Goal: Task Accomplishment & Management: Use online tool/utility

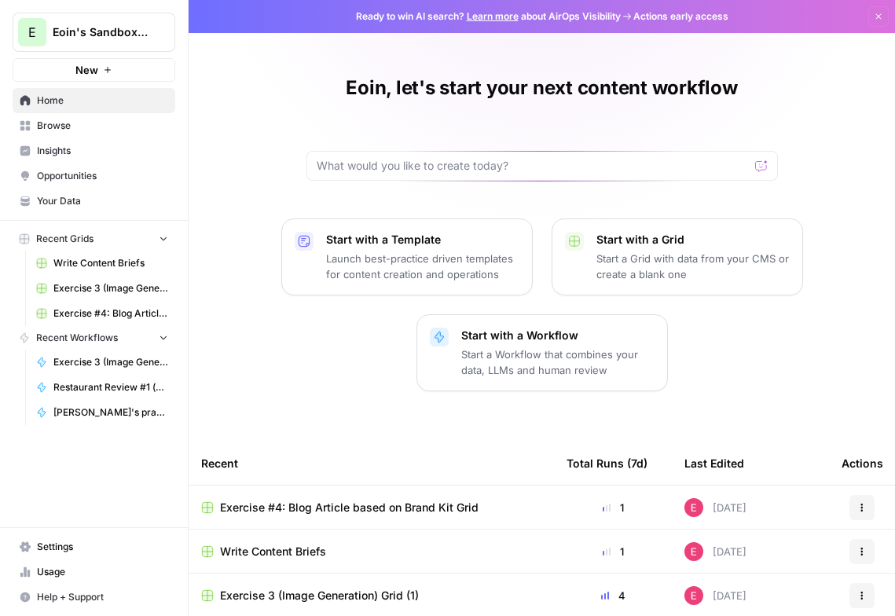
click at [109, 133] on link "Browse" at bounding box center [94, 125] width 163 height 25
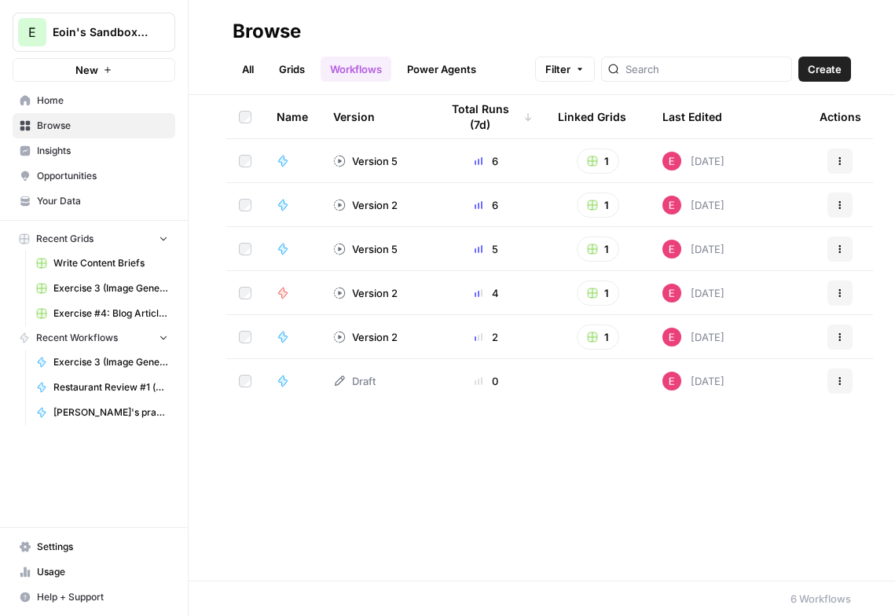
click at [294, 78] on link "Grids" at bounding box center [292, 69] width 45 height 25
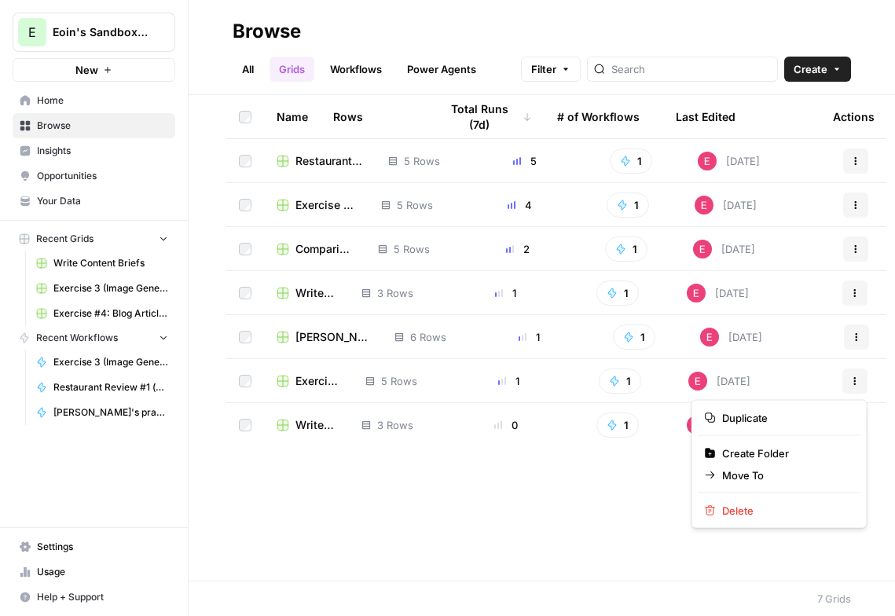
click at [855, 390] on button "Actions" at bounding box center [855, 381] width 25 height 25
click at [571, 505] on div "Name Rows Total Runs (7d) # of Workflows Last Edited Actions Restaurant Review …" at bounding box center [542, 338] width 707 height 486
click at [292, 117] on div "Name" at bounding box center [292, 116] width 31 height 43
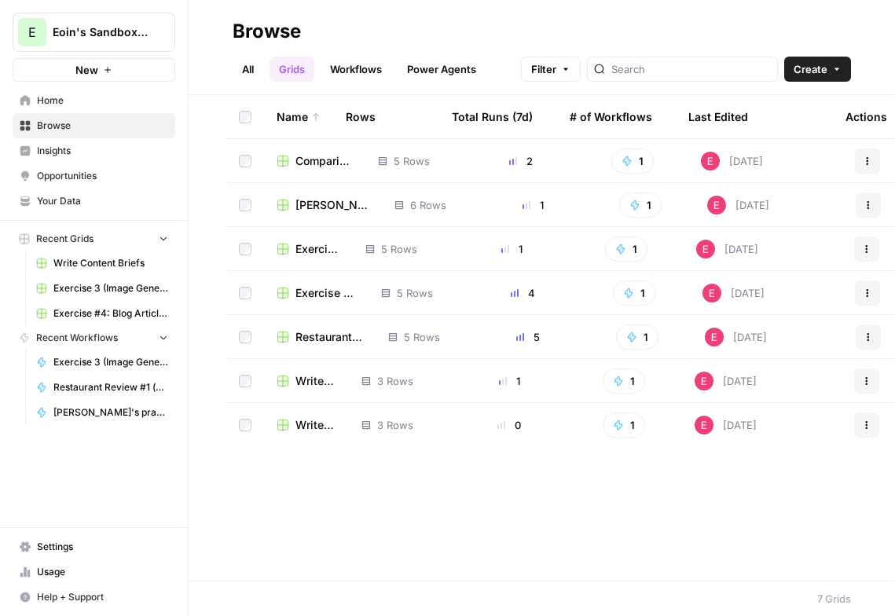
click at [292, 117] on div "Name" at bounding box center [299, 116] width 44 height 43
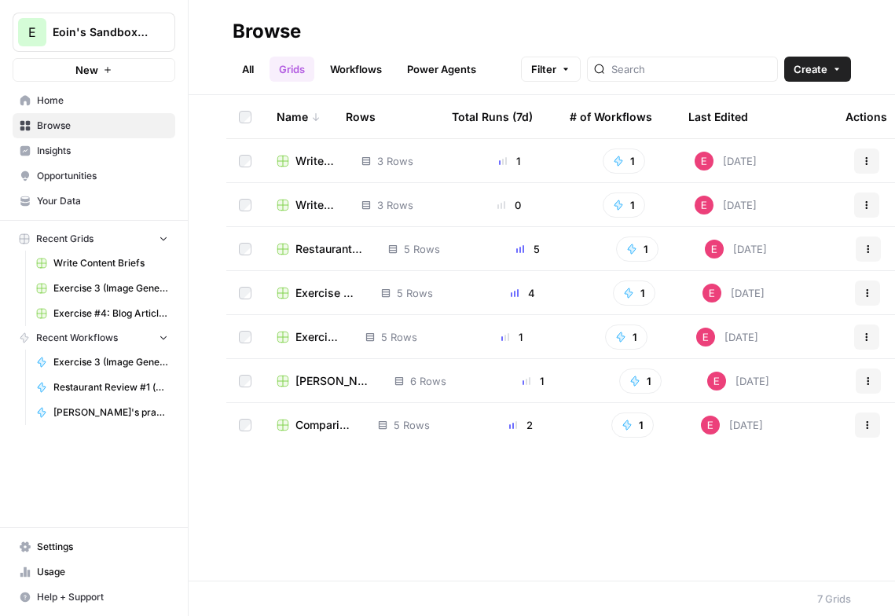
click at [689, 79] on div at bounding box center [682, 69] width 191 height 25
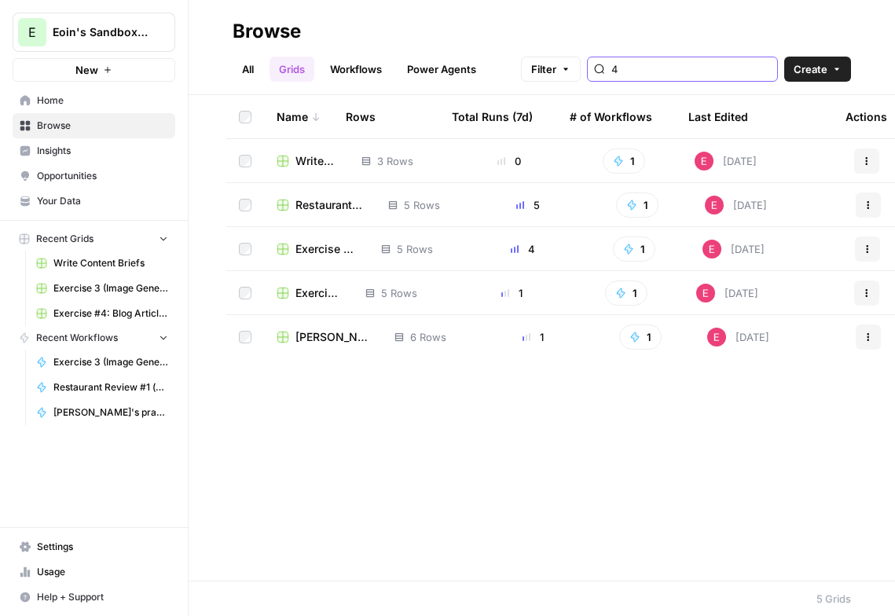
type input "4"
click at [323, 167] on span "Write Content Briefs" at bounding box center [316, 161] width 41 height 16
click at [318, 204] on span "Restaurant Review #1 (exploratory) Grid" at bounding box center [330, 205] width 68 height 16
click at [340, 254] on span "Exercise 3 (Image Generation) Grid (1)" at bounding box center [326, 249] width 61 height 16
click at [314, 286] on span "Exercise #4: Blog Article based on Brand Kit Grid" at bounding box center [318, 293] width 45 height 16
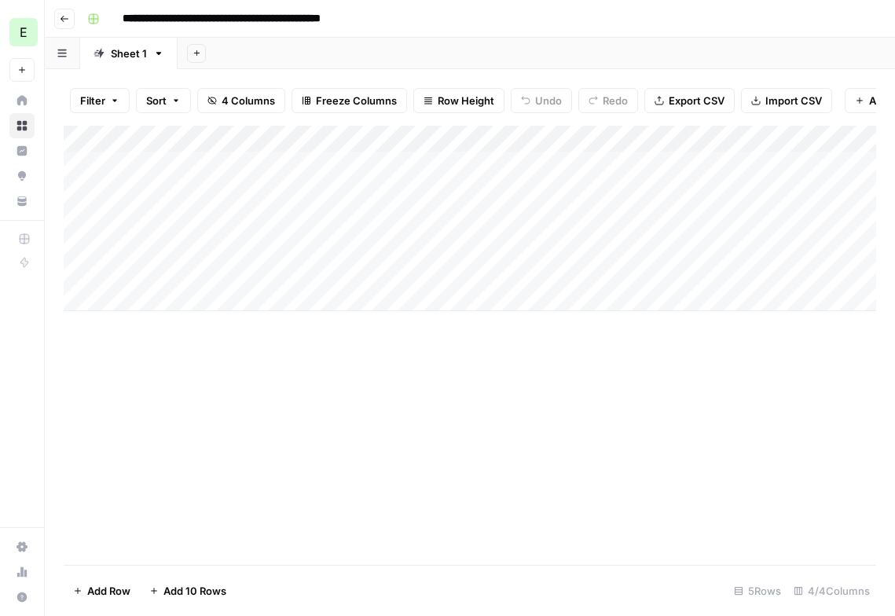
click at [178, 186] on div "Add Column" at bounding box center [470, 219] width 813 height 186
type textarea "*"
type textarea "**********"
click at [425, 201] on div "Add Column" at bounding box center [470, 219] width 813 height 186
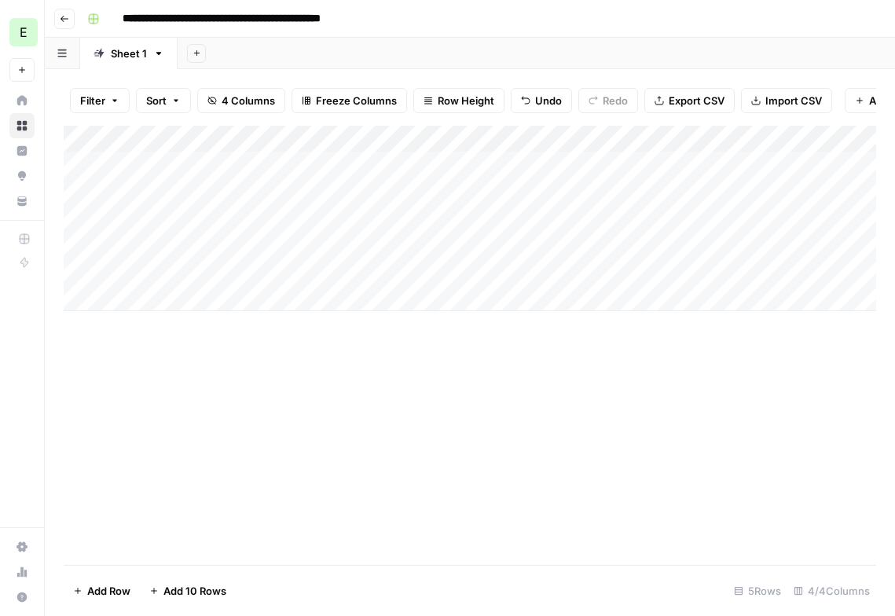
click at [425, 201] on div "Add Column" at bounding box center [470, 219] width 813 height 186
type input "4"
click at [698, 193] on div "Add Column" at bounding box center [470, 219] width 813 height 186
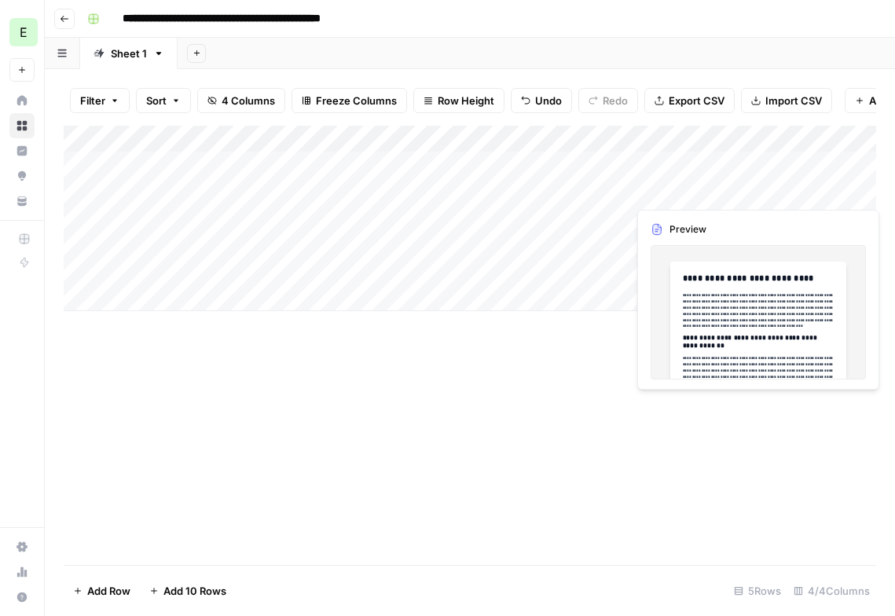
click at [810, 190] on div "Add Column" at bounding box center [470, 219] width 813 height 186
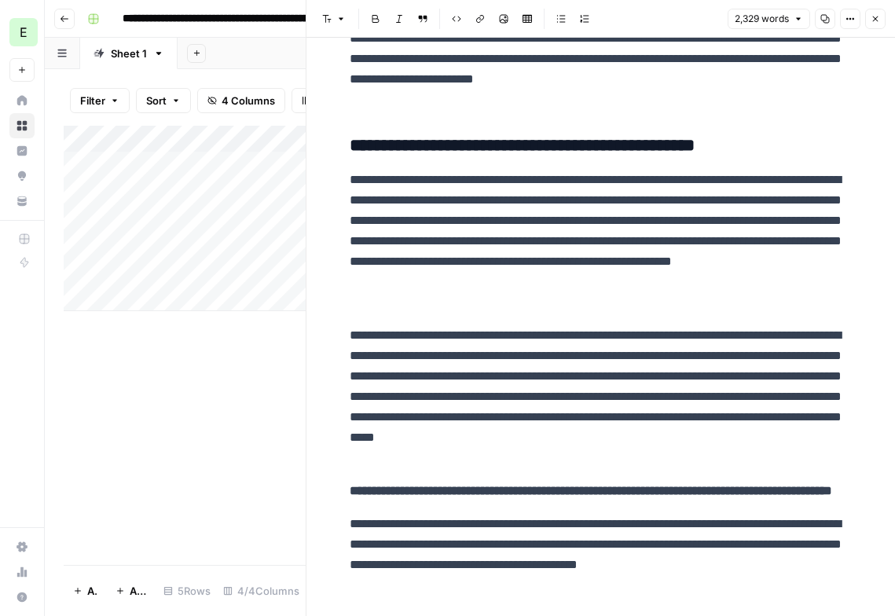
scroll to position [5246, 0]
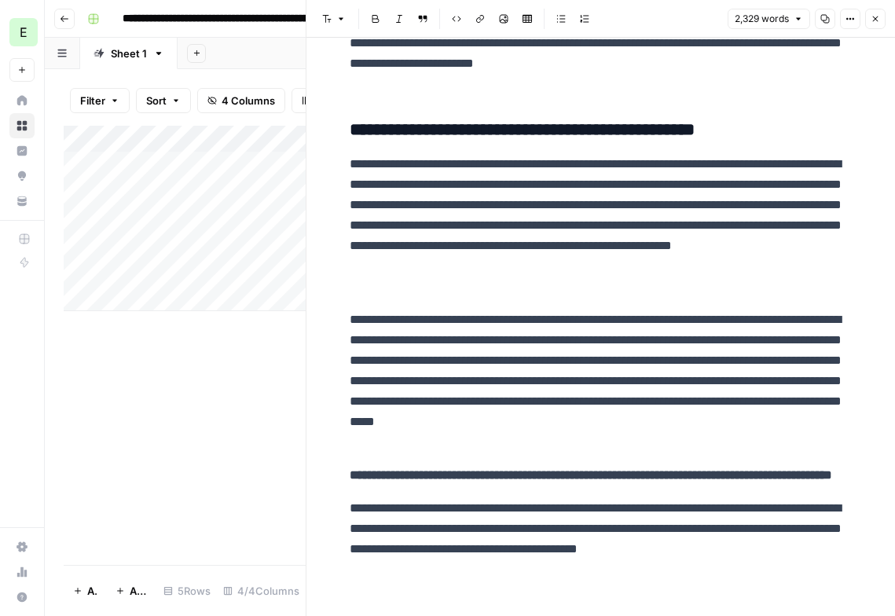
click at [882, 24] on button "Close" at bounding box center [875, 19] width 20 height 20
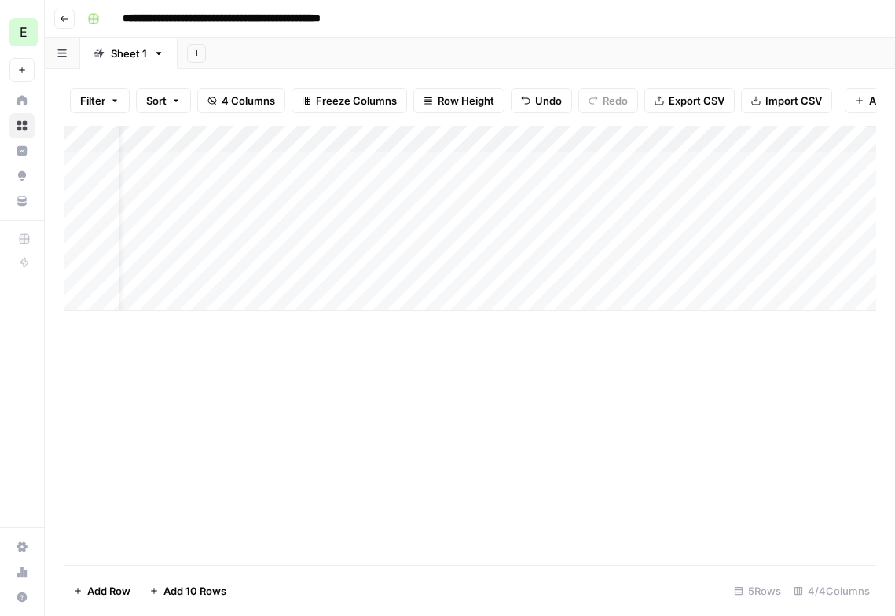
scroll to position [0, 128]
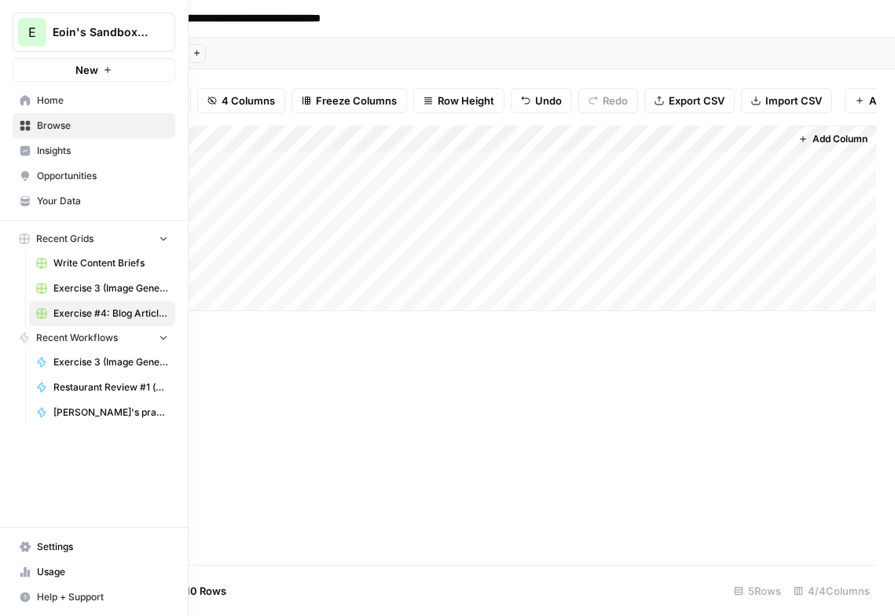
click at [31, 121] on link "Browse" at bounding box center [94, 125] width 163 height 25
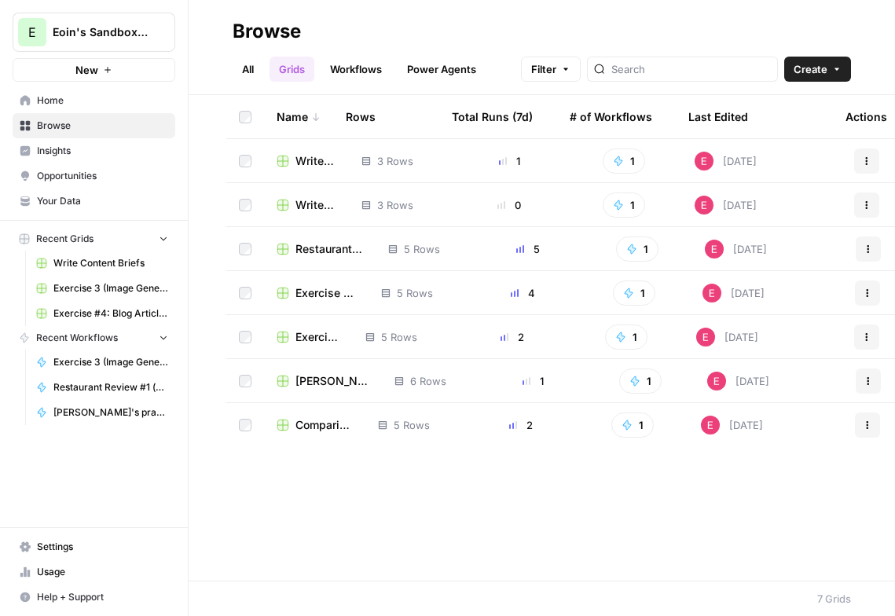
click at [351, 76] on link "Workflows" at bounding box center [356, 69] width 71 height 25
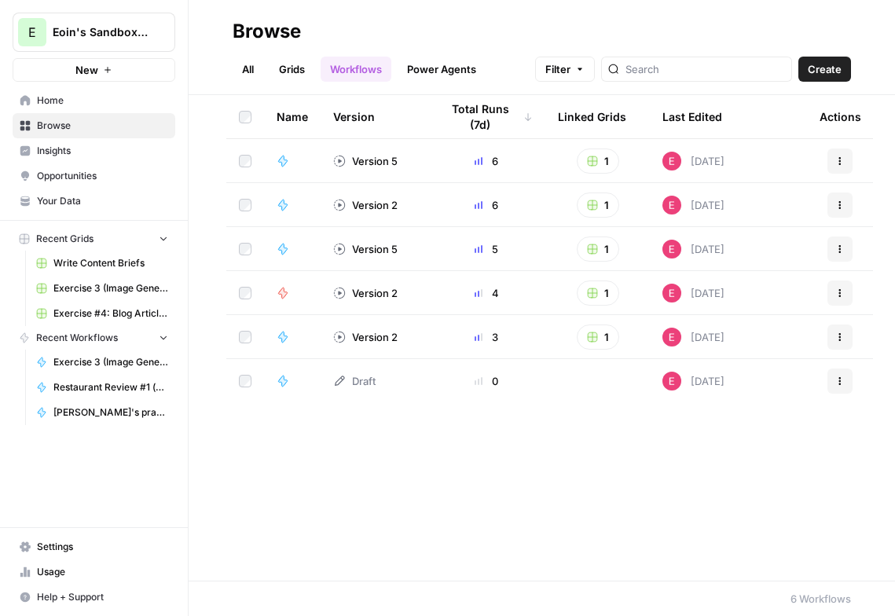
click at [286, 117] on div "Name" at bounding box center [292, 116] width 31 height 43
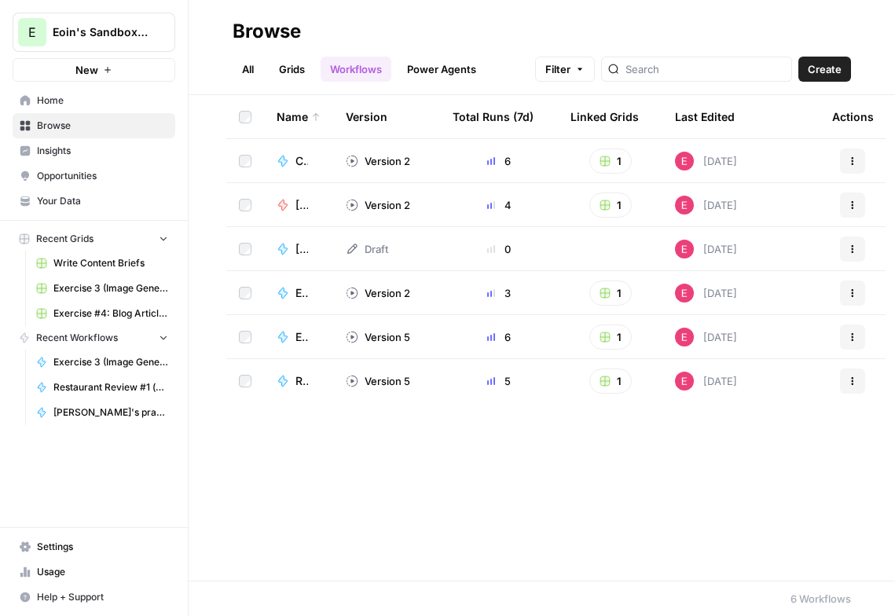
drag, startPoint x: 321, startPoint y: 92, endPoint x: 371, endPoint y: 97, distance: 50.5
click at [371, 97] on div "Browse All Grids Workflows Power Agents Filter Create Name Version Total Runs (…" at bounding box center [542, 308] width 707 height 616
drag, startPoint x: 338, startPoint y: 119, endPoint x: 248, endPoint y: 78, distance: 99.2
click at [253, 79] on div "Browse All Grids Workflows Power Agents Filter Create Name Version Total Runs (…" at bounding box center [542, 308] width 707 height 616
click at [216, 79] on header "Browse All Grids Workflows Power Agents Filter Create" at bounding box center [542, 47] width 707 height 95
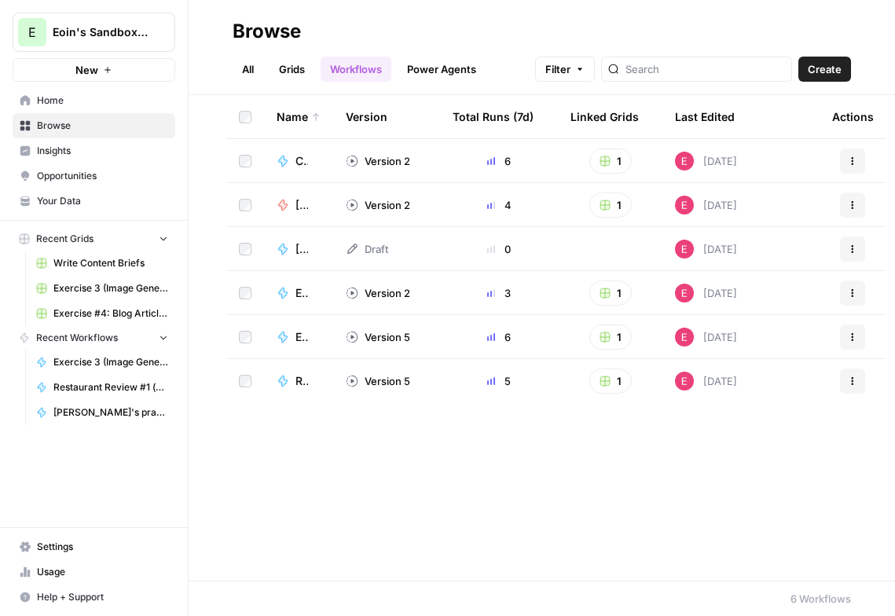
click at [571, 66] on span "Filter" at bounding box center [557, 69] width 25 height 16
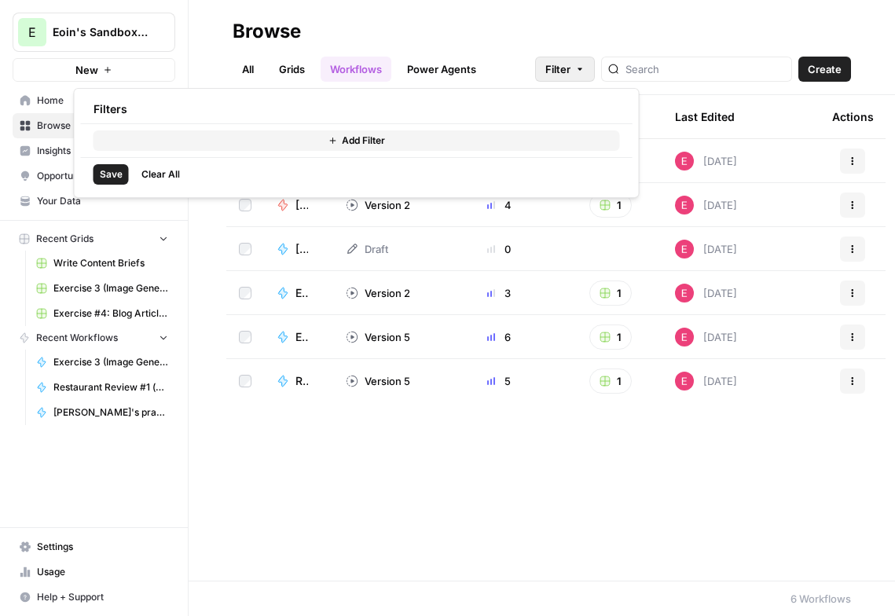
click at [508, 41] on h2 "Browse" at bounding box center [542, 31] width 619 height 25
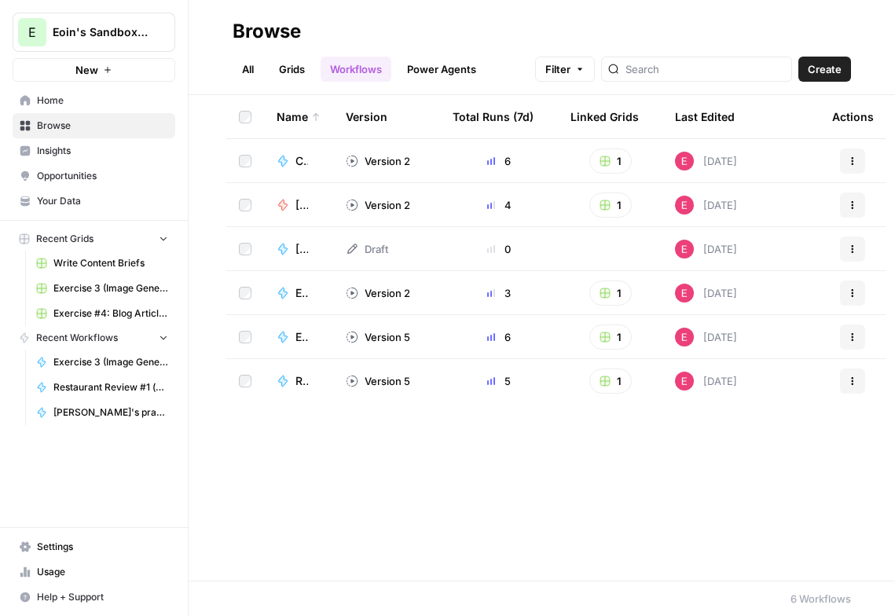
click at [353, 494] on div "Name Version Total Runs (7d) Linked Grids Last Edited Actions Comparing web pag…" at bounding box center [542, 338] width 707 height 486
click at [292, 207] on div "[PERSON_NAME]'s cold call insight workflow - Exercise 5" at bounding box center [299, 205] width 44 height 16
click at [297, 251] on span "[PERSON_NAME]'s practice workflow" at bounding box center [302, 249] width 13 height 16
click at [321, 296] on td "Exercise #4: Blog Article based on Brand Kit" at bounding box center [298, 292] width 69 height 43
click at [304, 292] on span "Exercise #4: Blog Article based on Brand Kit" at bounding box center [302, 293] width 13 height 16
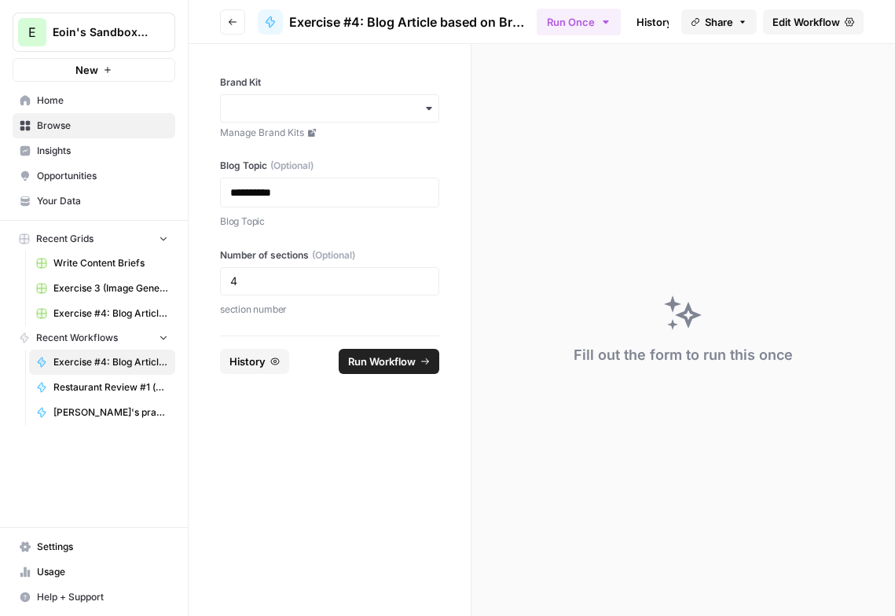
click at [792, 16] on span "Edit Workflow" at bounding box center [807, 22] width 68 height 16
click at [223, 20] on button "Go back" at bounding box center [232, 21] width 25 height 25
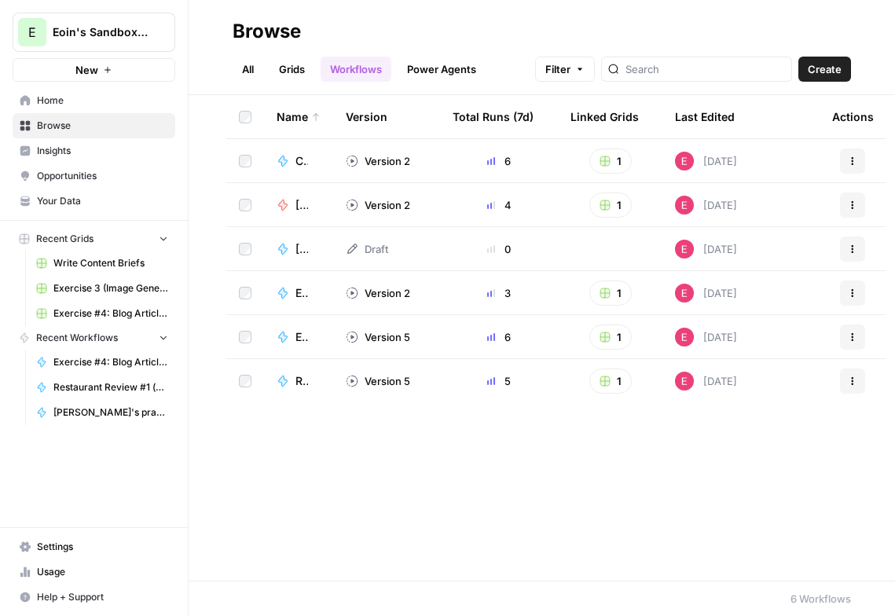
click at [314, 161] on div "Comparing web pages - Exercise #2" at bounding box center [308, 161] width 25 height 16
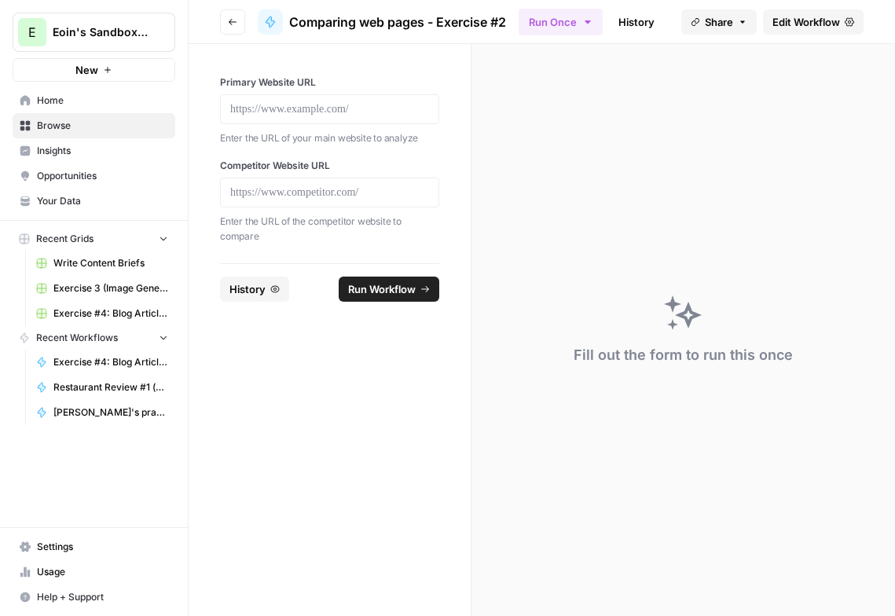
click at [222, 18] on button "Go back" at bounding box center [232, 21] width 25 height 25
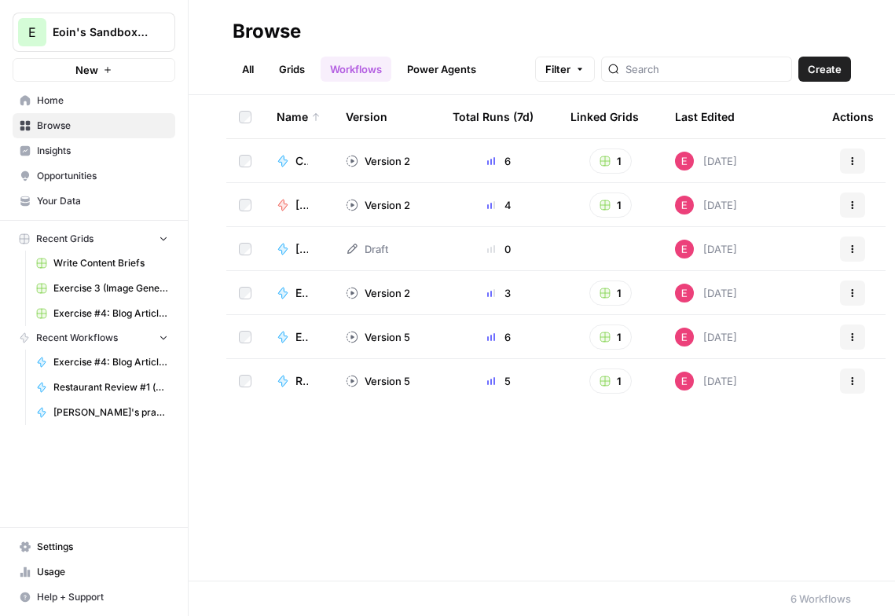
click at [333, 297] on td "Version 2" at bounding box center [386, 292] width 107 height 43
click at [293, 292] on div "Exercise #4: Blog Article based on Brand Kit" at bounding box center [299, 293] width 44 height 16
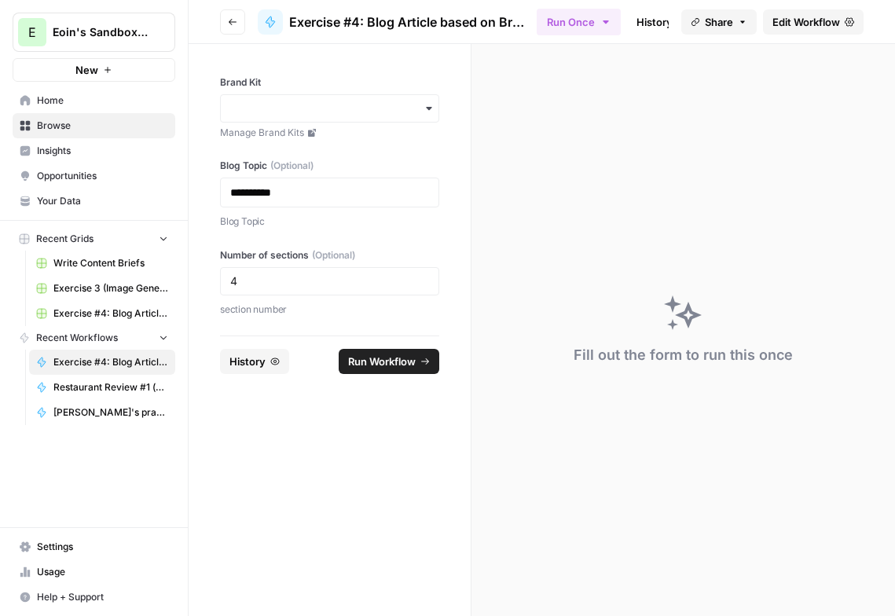
click at [782, 17] on span "Edit Workflow" at bounding box center [807, 22] width 68 height 16
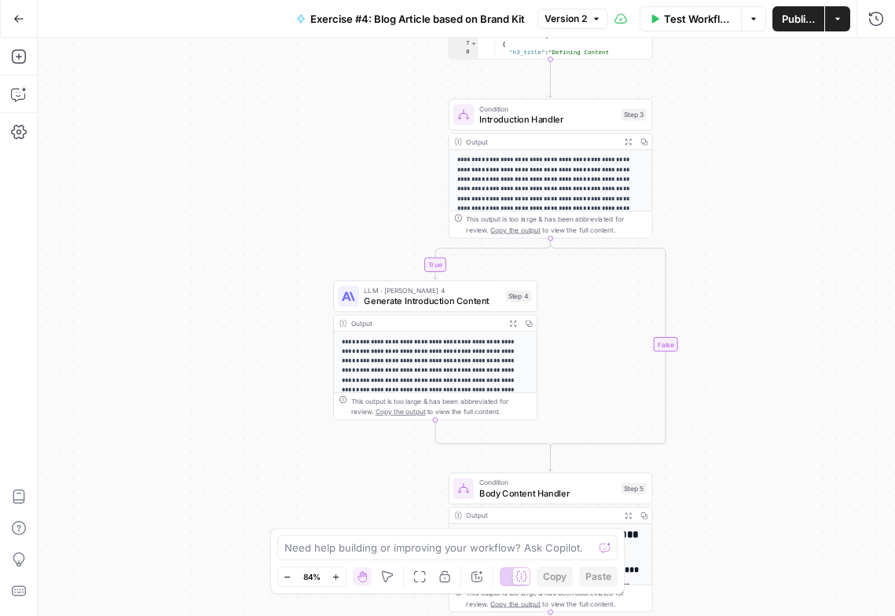
drag, startPoint x: 326, startPoint y: 287, endPoint x: 273, endPoint y: 505, distance: 224.2
click at [272, 506] on div "true true true false false false Workflow Set Inputs Inputs LLM · GPT-4.1 Gener…" at bounding box center [467, 327] width 858 height 579
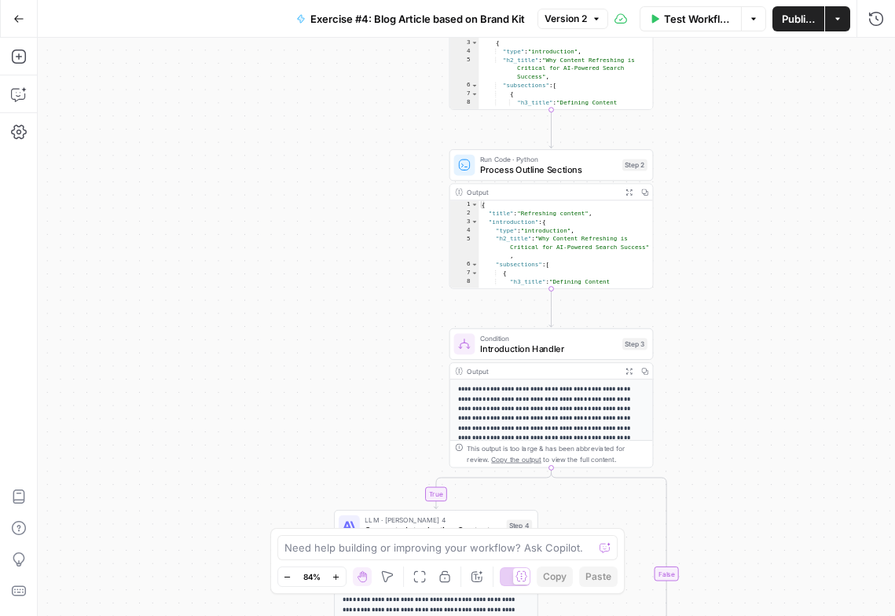
drag, startPoint x: 221, startPoint y: 306, endPoint x: 221, endPoint y: 535, distance: 229.5
click at [221, 535] on div "true true true false false false Workflow Set Inputs Inputs LLM · GPT-4.1 Gener…" at bounding box center [467, 327] width 858 height 579
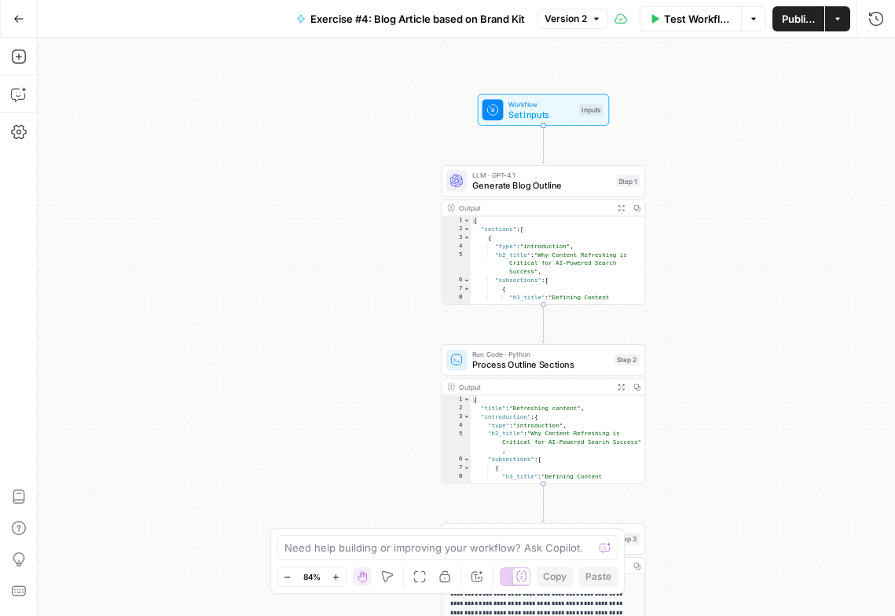
drag, startPoint x: 208, startPoint y: 339, endPoint x: 200, endPoint y: 534, distance: 195.1
click at [200, 534] on div "true true true false false false Workflow Set Inputs Inputs LLM · GPT-4.1 Gener…" at bounding box center [467, 327] width 858 height 579
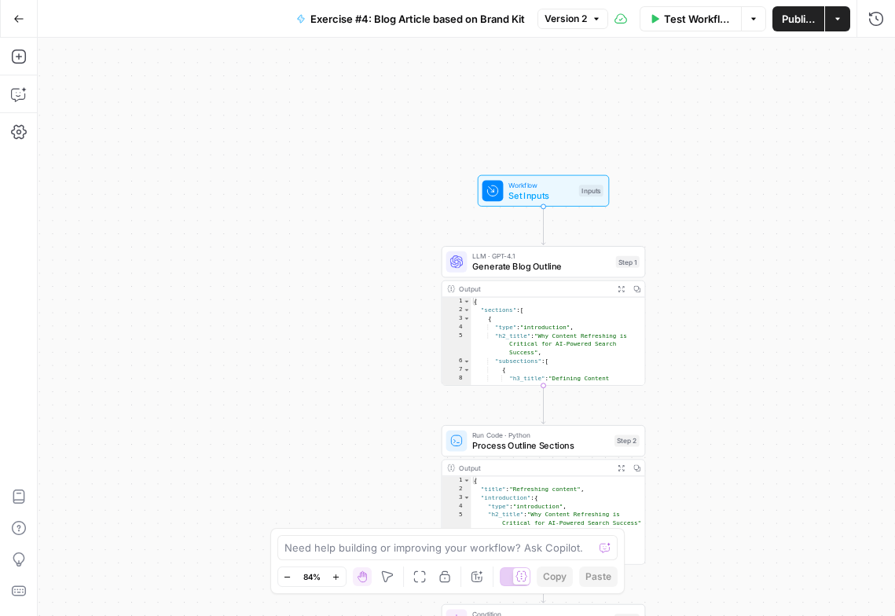
drag, startPoint x: 200, startPoint y: 388, endPoint x: 200, endPoint y: 468, distance: 81.0
click at [200, 468] on div "true true true false false false Workflow Set Inputs Inputs LLM · GPT-4.1 Gener…" at bounding box center [467, 327] width 858 height 579
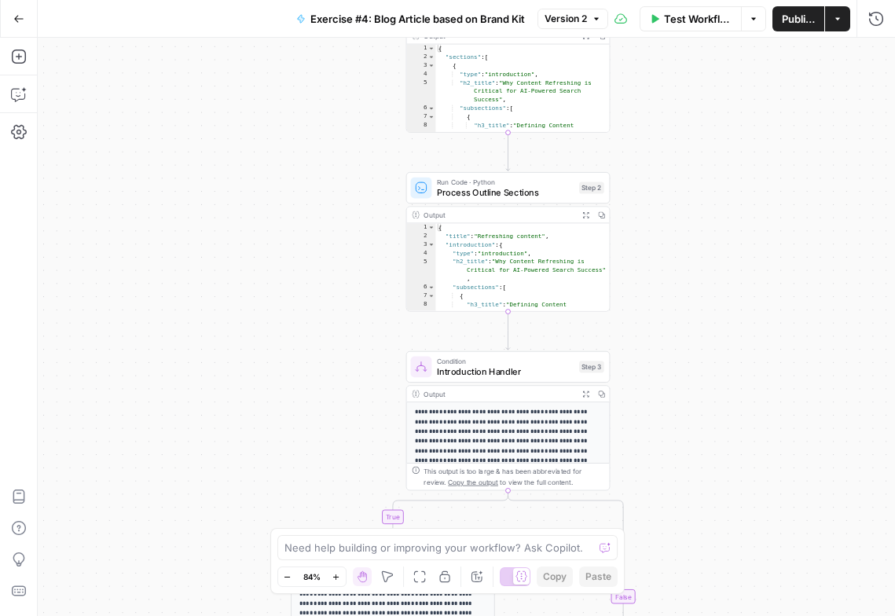
drag, startPoint x: 200, startPoint y: 468, endPoint x: 165, endPoint y: 215, distance: 255.6
click at [165, 215] on div "true true true false false false Workflow Set Inputs Inputs LLM · GPT-4.1 Gener…" at bounding box center [467, 327] width 858 height 579
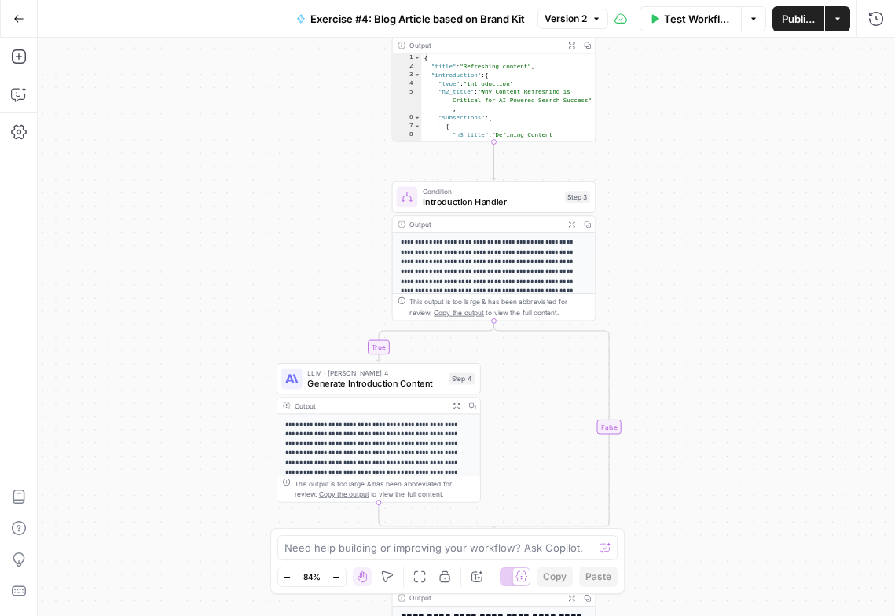
drag, startPoint x: 165, startPoint y: 215, endPoint x: 149, endPoint y: 38, distance: 178.4
click at [149, 38] on div "true true true false false false Workflow Set Inputs Inputs LLM · GPT-4.1 Gener…" at bounding box center [467, 327] width 858 height 579
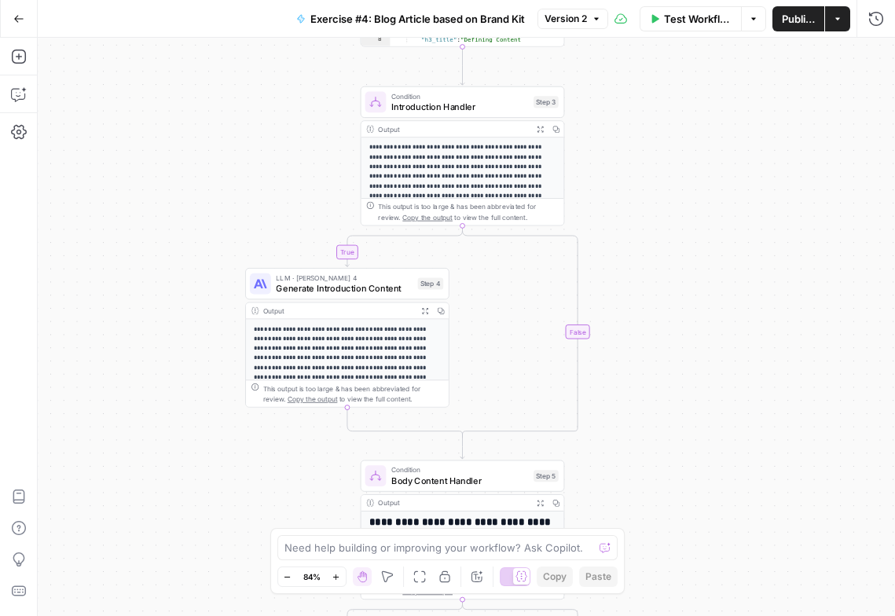
drag, startPoint x: 177, startPoint y: 137, endPoint x: 148, endPoint y: 50, distance: 92.0
click at [148, 50] on div "true true true false false false Workflow Set Inputs Inputs LLM · GPT-4.1 Gener…" at bounding box center [467, 327] width 858 height 579
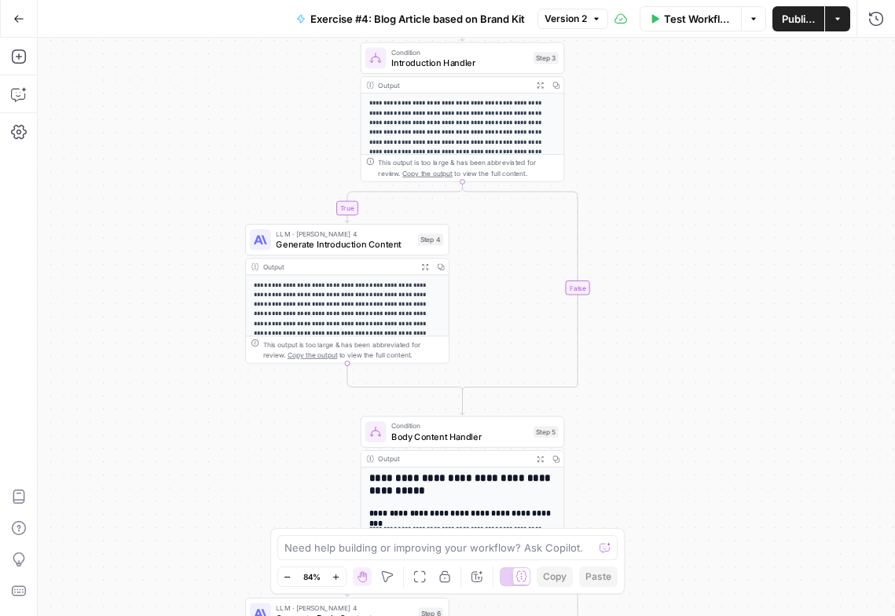
drag, startPoint x: 169, startPoint y: 98, endPoint x: 169, endPoint y: 54, distance: 44.0
click at [169, 54] on div "true true true false false false Workflow Set Inputs Inputs LLM · GPT-4.1 Gener…" at bounding box center [467, 327] width 858 height 579
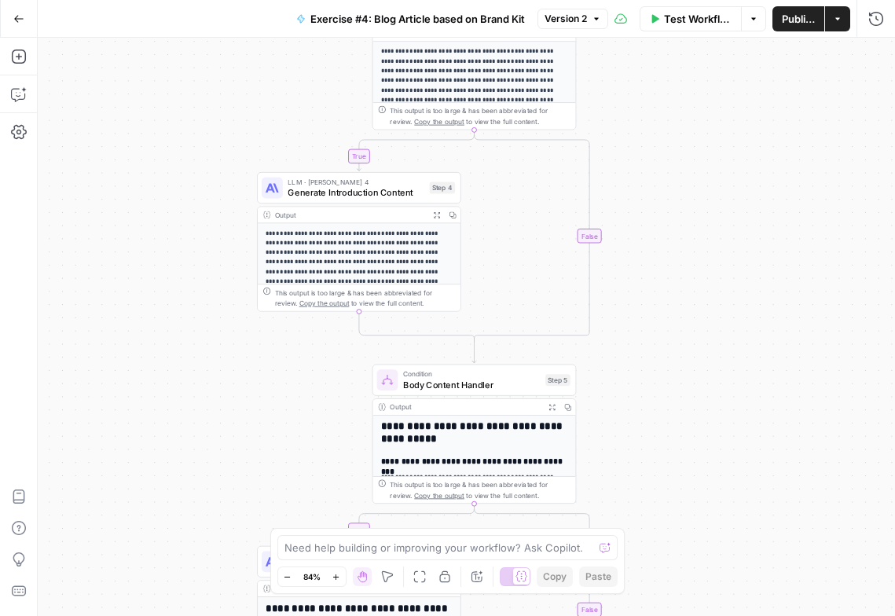
drag, startPoint x: 161, startPoint y: 149, endPoint x: 173, endPoint y: 97, distance: 53.2
click at [173, 97] on div "true true true false false false Workflow Set Inputs Inputs LLM · GPT-4.1 Gener…" at bounding box center [467, 327] width 858 height 579
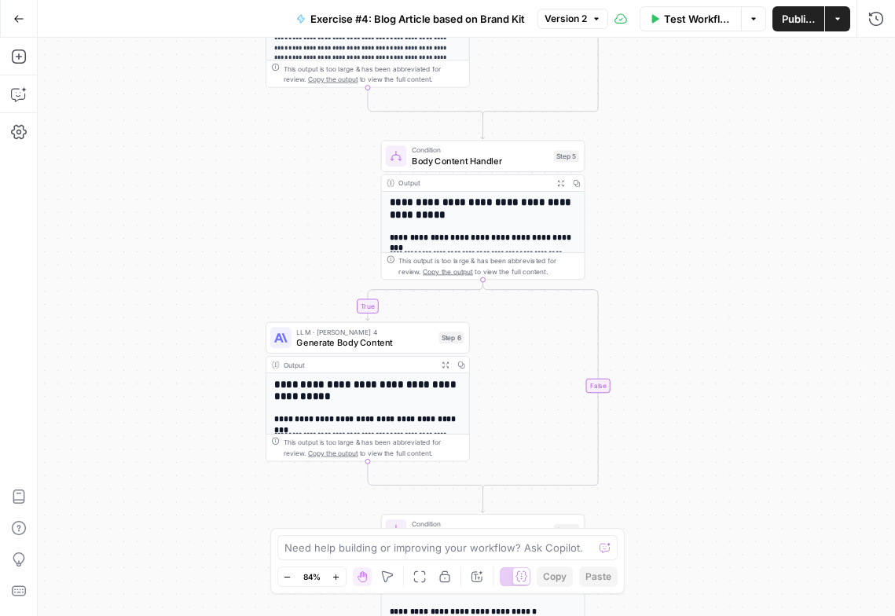
drag, startPoint x: 195, startPoint y: 301, endPoint x: 204, endPoint y: 76, distance: 225.0
click at [204, 76] on div "true true true false false false Workflow Set Inputs Inputs LLM · GPT-4.1 Gener…" at bounding box center [467, 327] width 858 height 579
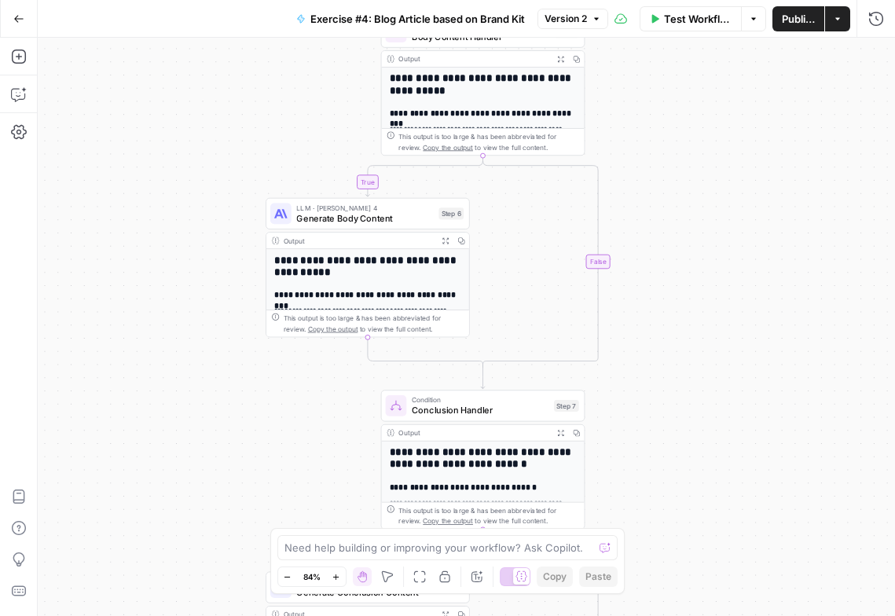
drag, startPoint x: 201, startPoint y: 215, endPoint x: 202, endPoint y: 50, distance: 165.1
click at [202, 50] on div "true true true false false false Workflow Set Inputs Inputs LLM · GPT-4.1 Gener…" at bounding box center [467, 327] width 858 height 579
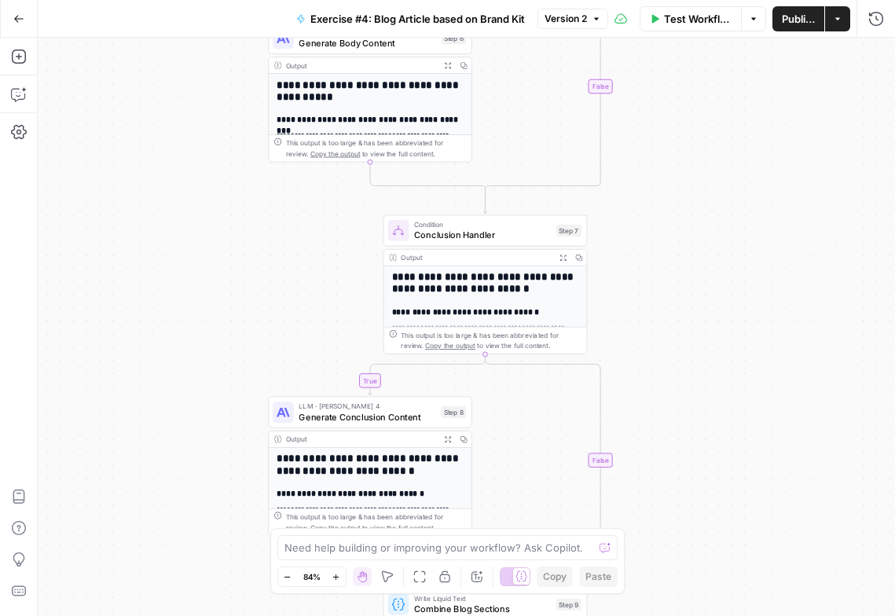
drag, startPoint x: 162, startPoint y: 271, endPoint x: 163, endPoint y: 136, distance: 135.2
click at [163, 136] on div "true true true false false false Workflow Set Inputs Inputs LLM · GPT-4.1 Gener…" at bounding box center [467, 327] width 858 height 579
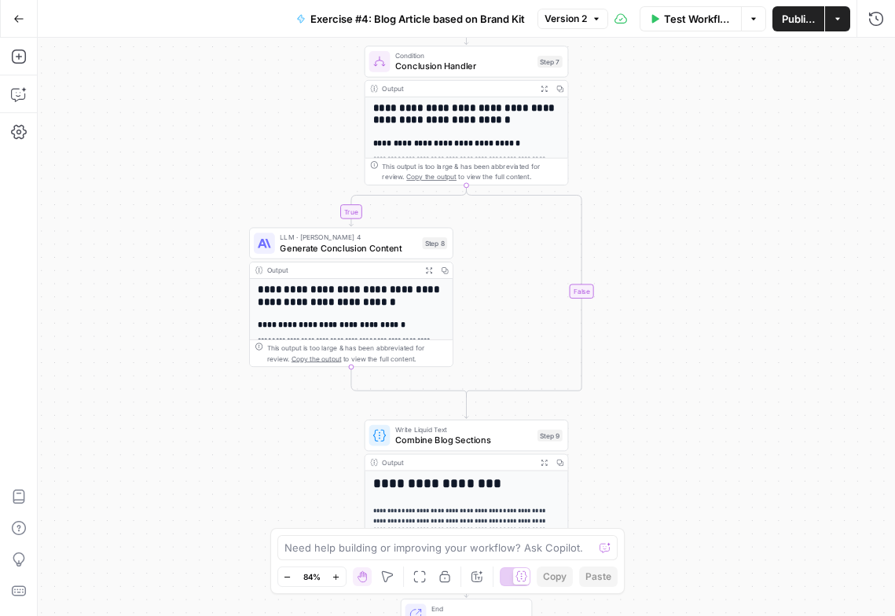
drag, startPoint x: 177, startPoint y: 252, endPoint x: 158, endPoint y: 85, distance: 167.7
click at [158, 85] on div "true true true false false false Workflow Set Inputs Inputs LLM · GPT-4.1 Gener…" at bounding box center [467, 327] width 858 height 579
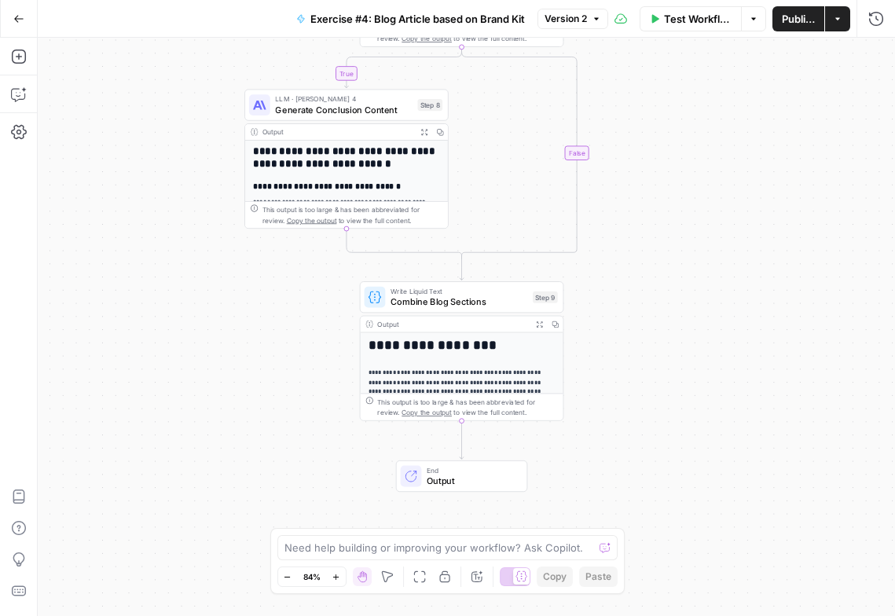
drag, startPoint x: 158, startPoint y: 285, endPoint x: 152, endPoint y: 141, distance: 143.2
click at [152, 141] on div "true true true false false false Workflow Set Inputs Inputs LLM · GPT-4.1 Gener…" at bounding box center [467, 327] width 858 height 579
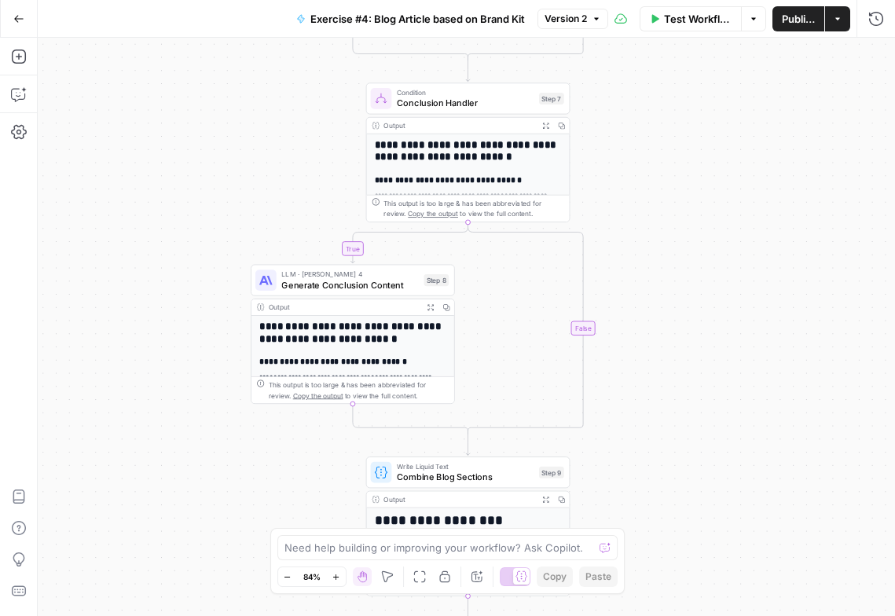
drag, startPoint x: 181, startPoint y: 235, endPoint x: 195, endPoint y: 472, distance: 237.8
click at [195, 472] on div "true true true false false false Workflow Set Inputs Inputs LLM · GPT-4.1 Gener…" at bounding box center [467, 327] width 858 height 579
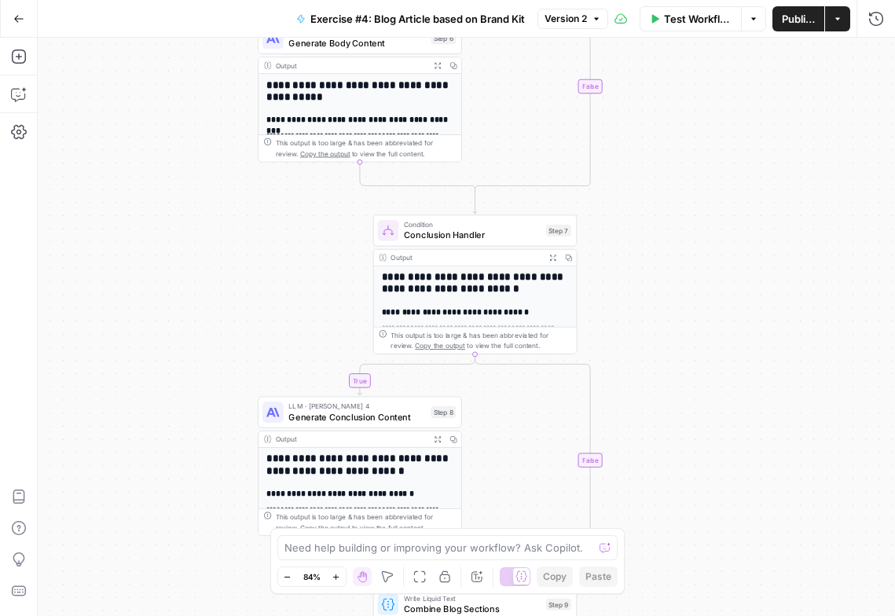
drag, startPoint x: 178, startPoint y: 344, endPoint x: 178, endPoint y: 418, distance: 73.9
click at [178, 418] on div "true true true false false false Workflow Set Inputs Inputs LLM · GPT-4.1 Gener…" at bounding box center [467, 327] width 858 height 579
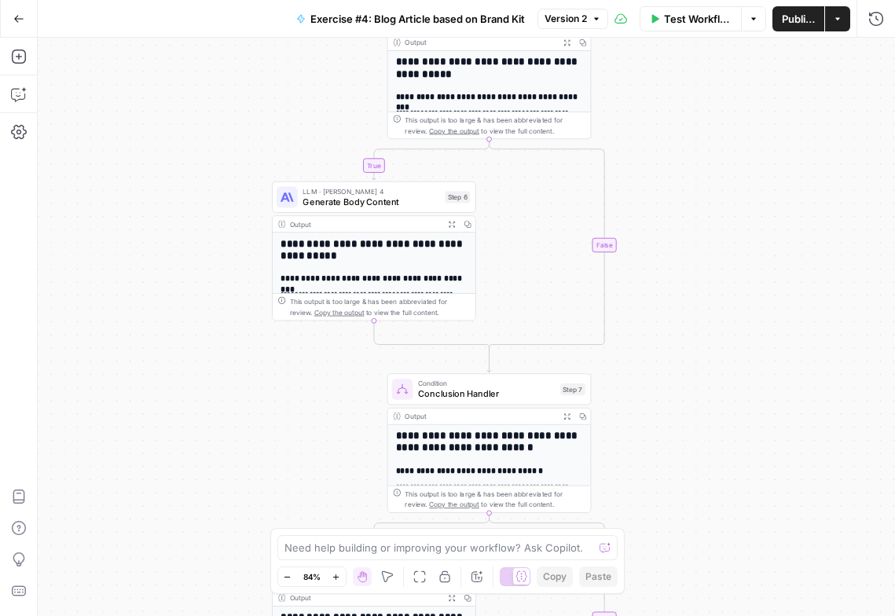
drag, startPoint x: 173, startPoint y: 357, endPoint x: 189, endPoint y: 513, distance: 157.2
click at [189, 515] on div "true true true false false false Workflow Set Inputs Inputs LLM · GPT-4.1 Gener…" at bounding box center [467, 327] width 858 height 579
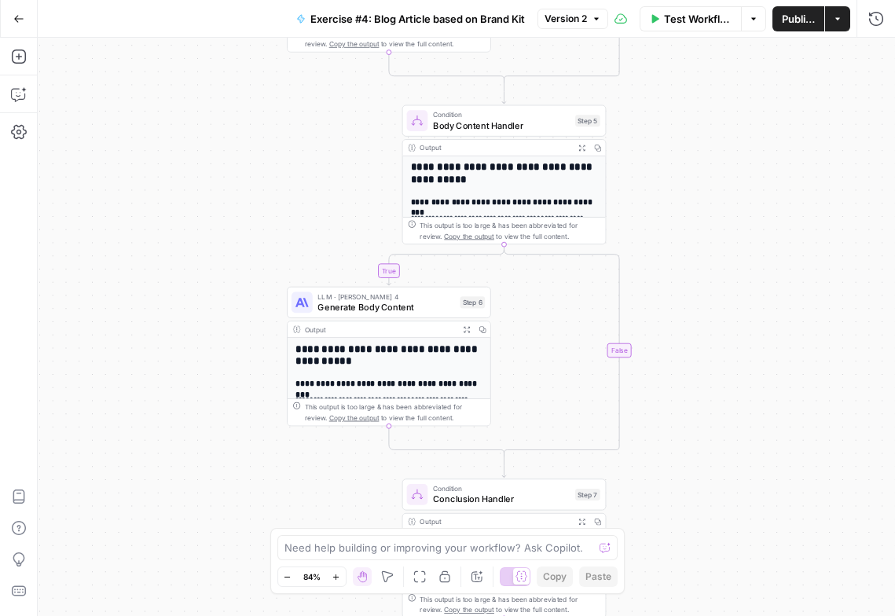
drag, startPoint x: 168, startPoint y: 428, endPoint x: 187, endPoint y: 551, distance: 124.8
click at [187, 551] on div "true true true false false false Workflow Set Inputs Inputs LLM · GPT-4.1 Gener…" at bounding box center [467, 327] width 858 height 579
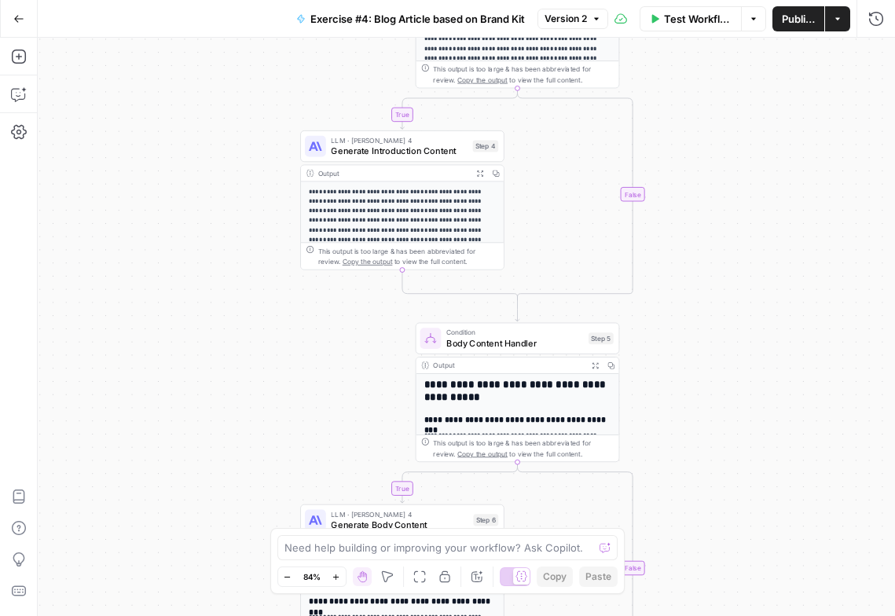
drag, startPoint x: 150, startPoint y: 373, endPoint x: 158, endPoint y: 573, distance: 200.6
click at [158, 573] on div "true true true false false false Workflow Set Inputs Inputs LLM · GPT-4.1 Gener…" at bounding box center [467, 327] width 858 height 579
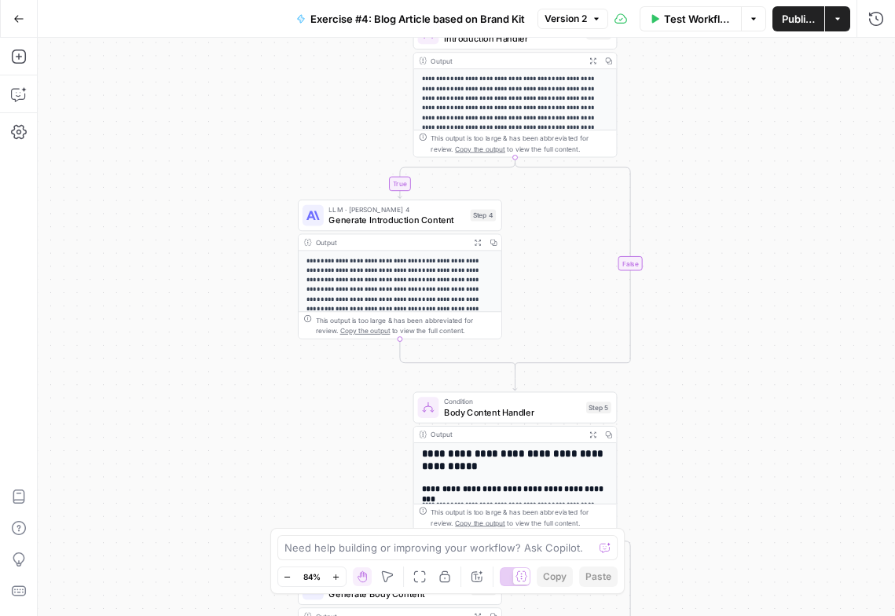
drag, startPoint x: 151, startPoint y: 414, endPoint x: 174, endPoint y: 581, distance: 168.3
click at [172, 579] on div "true true true false false false Workflow Set Inputs Inputs LLM · GPT-4.1 Gener…" at bounding box center [467, 327] width 858 height 579
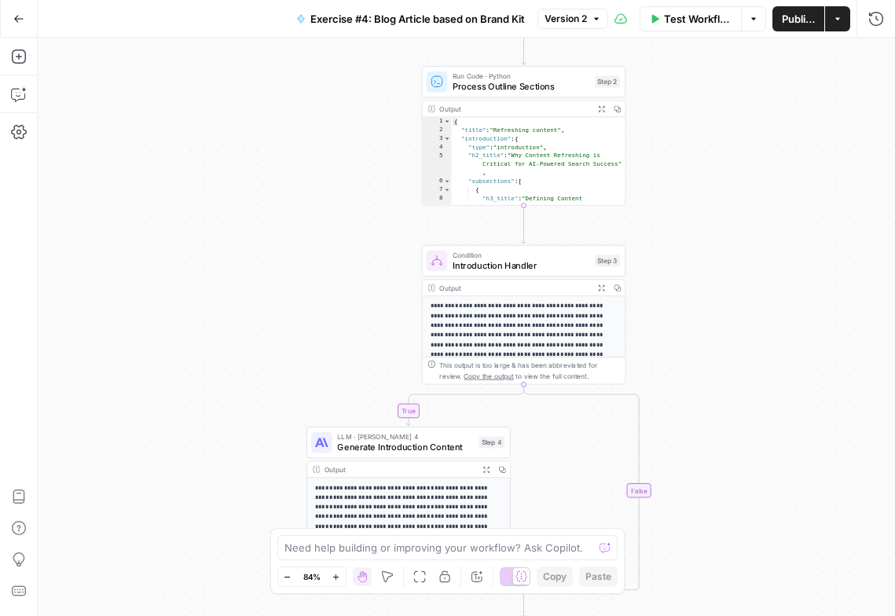
drag, startPoint x: 180, startPoint y: 329, endPoint x: 161, endPoint y: 528, distance: 199.8
click at [161, 528] on div "true true true false false false Workflow Set Inputs Inputs LLM · GPT-4.1 Gener…" at bounding box center [467, 327] width 858 height 579
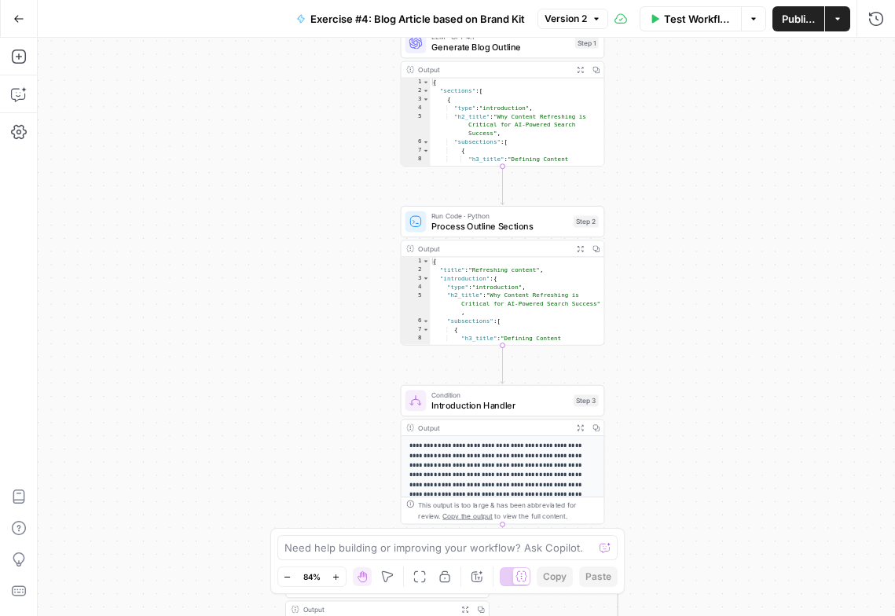
drag, startPoint x: 177, startPoint y: 385, endPoint x: 128, endPoint y: 575, distance: 196.4
click at [128, 575] on div "true true true false false false Workflow Set Inputs Inputs LLM · GPT-4.1 Gener…" at bounding box center [467, 327] width 858 height 579
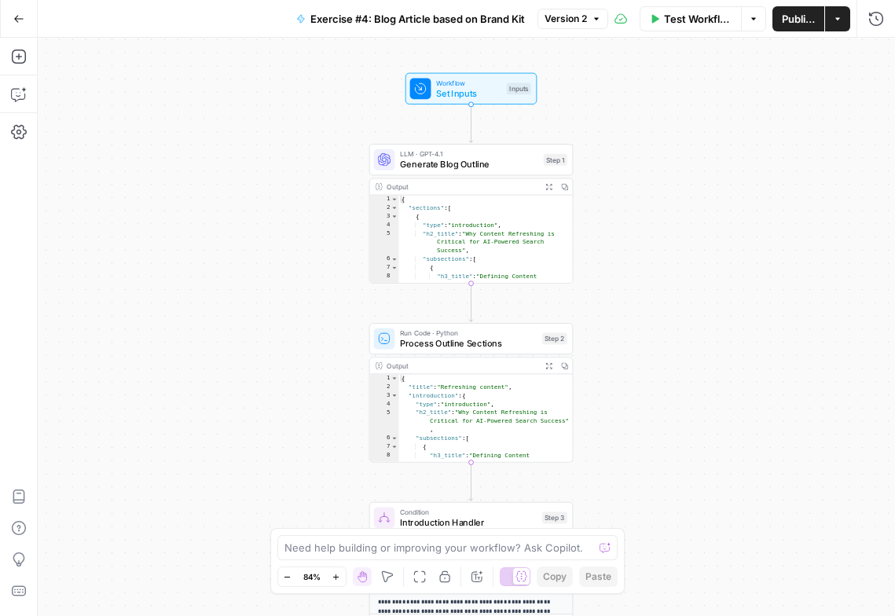
click at [17, 21] on icon "button" at bounding box center [18, 18] width 11 height 11
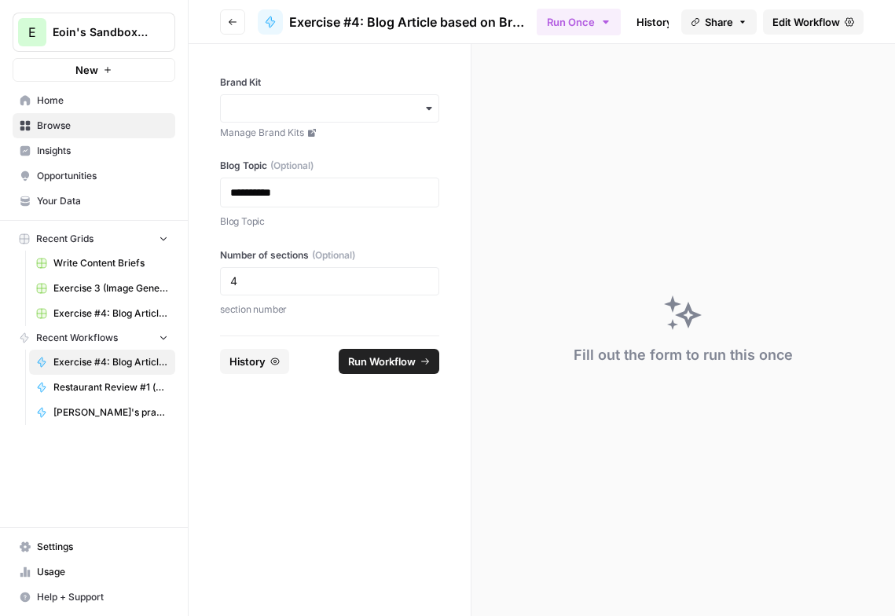
click at [61, 105] on span "Home" at bounding box center [102, 101] width 131 height 14
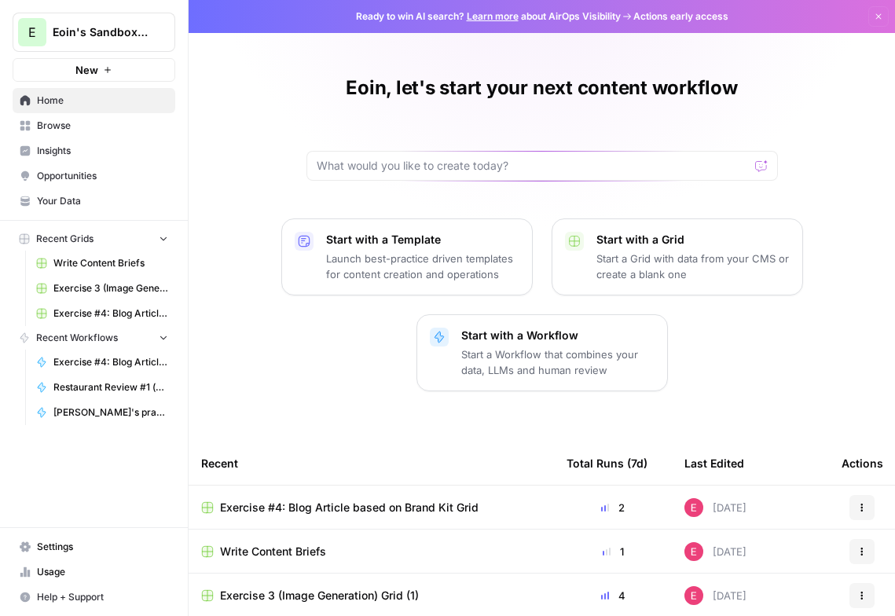
click at [72, 174] on span "Opportunities" at bounding box center [102, 176] width 131 height 14
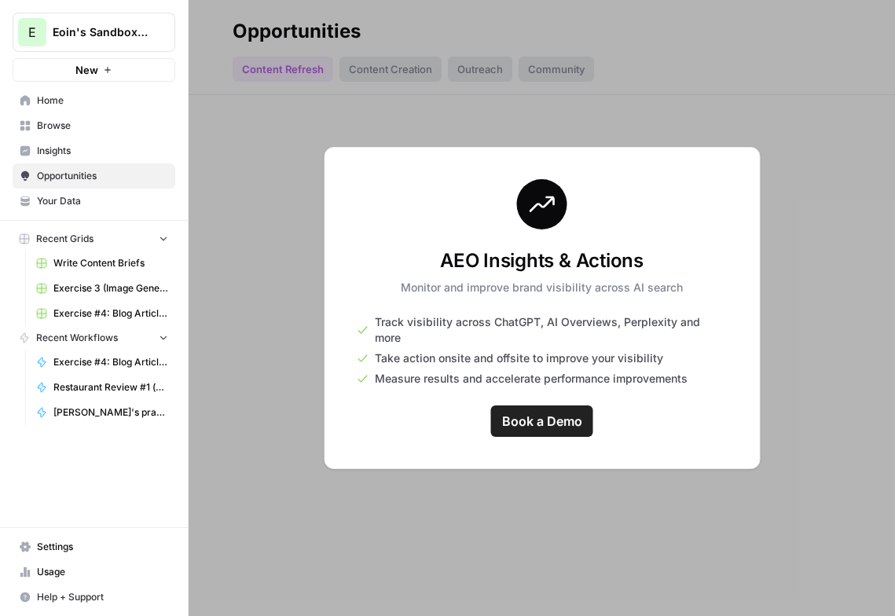
click at [64, 209] on link "Your Data" at bounding box center [94, 201] width 163 height 25
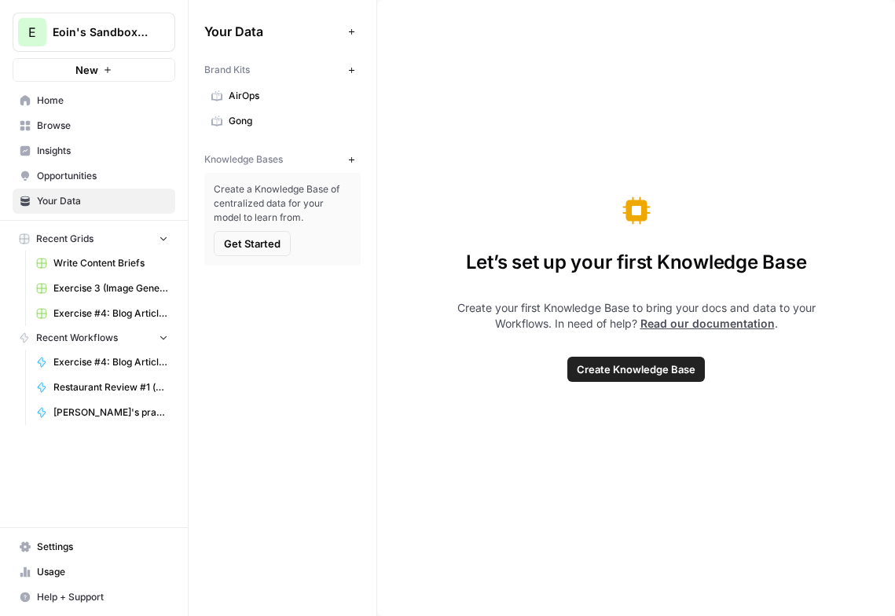
click at [351, 72] on icon "button" at bounding box center [351, 70] width 6 height 6
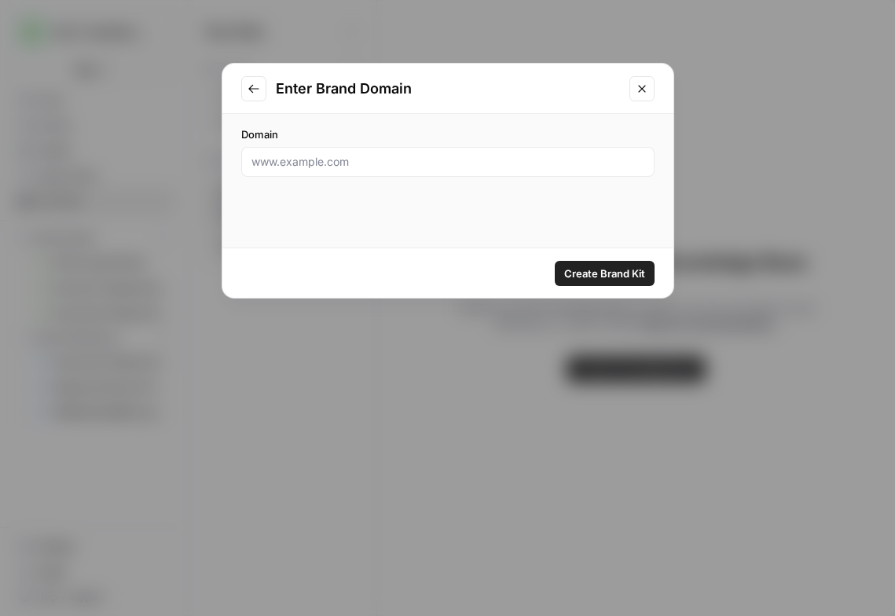
click at [332, 171] on div at bounding box center [447, 162] width 413 height 30
paste input "[URL][DOMAIN_NAME]"
type input "[URL][DOMAIN_NAME]"
click at [435, 174] on div "[URL][DOMAIN_NAME]" at bounding box center [447, 162] width 413 height 30
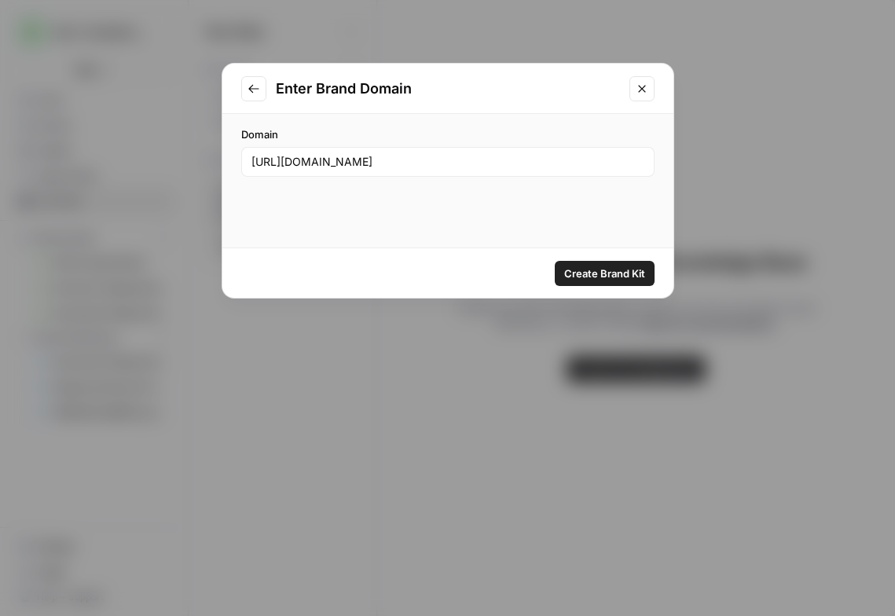
click at [435, 174] on div "[URL][DOMAIN_NAME]" at bounding box center [447, 162] width 413 height 30
click at [435, 158] on input "[URL][DOMAIN_NAME]" at bounding box center [448, 162] width 393 height 16
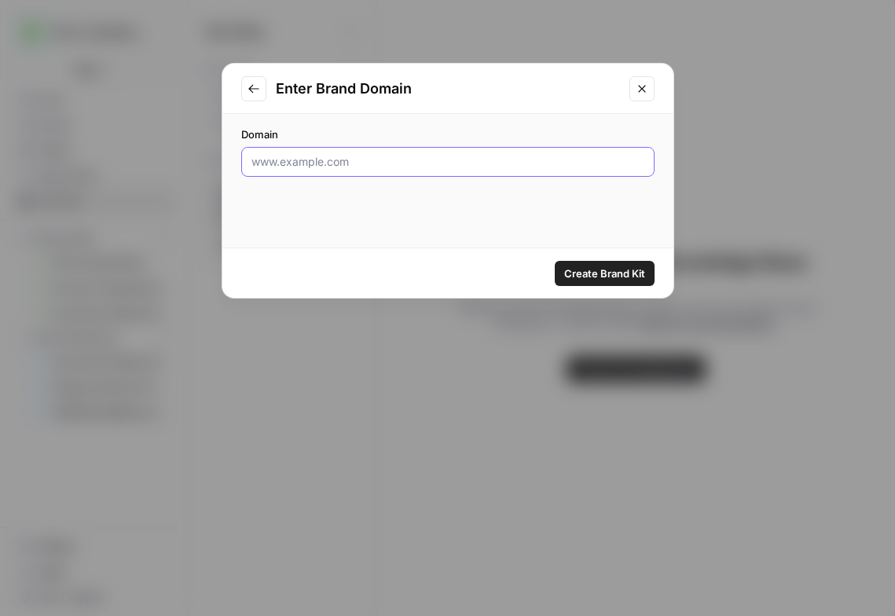
paste input "[URL][DOMAIN_NAME]"
type input "[URL][DOMAIN_NAME]"
click button "Create Brand Kit" at bounding box center [605, 273] width 100 height 25
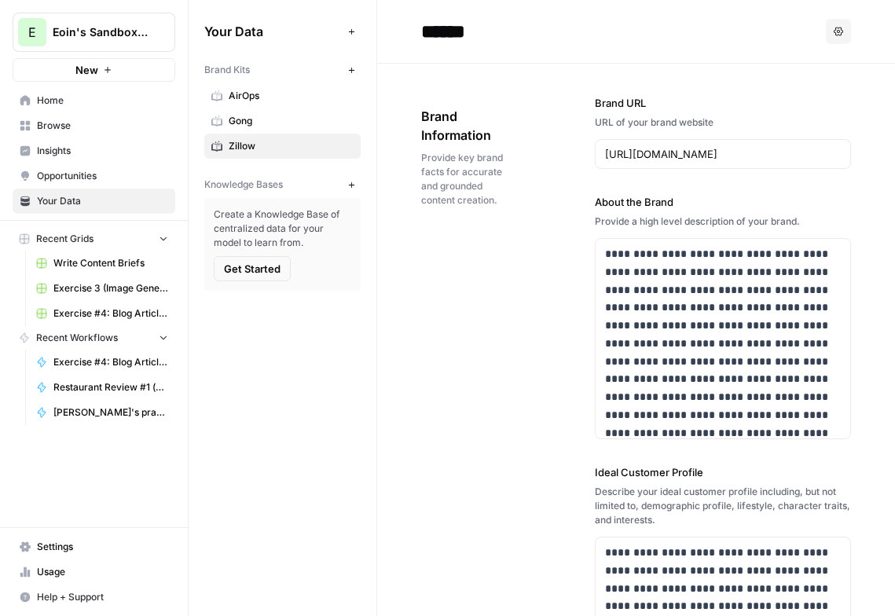
click at [46, 101] on span "Home" at bounding box center [102, 101] width 131 height 14
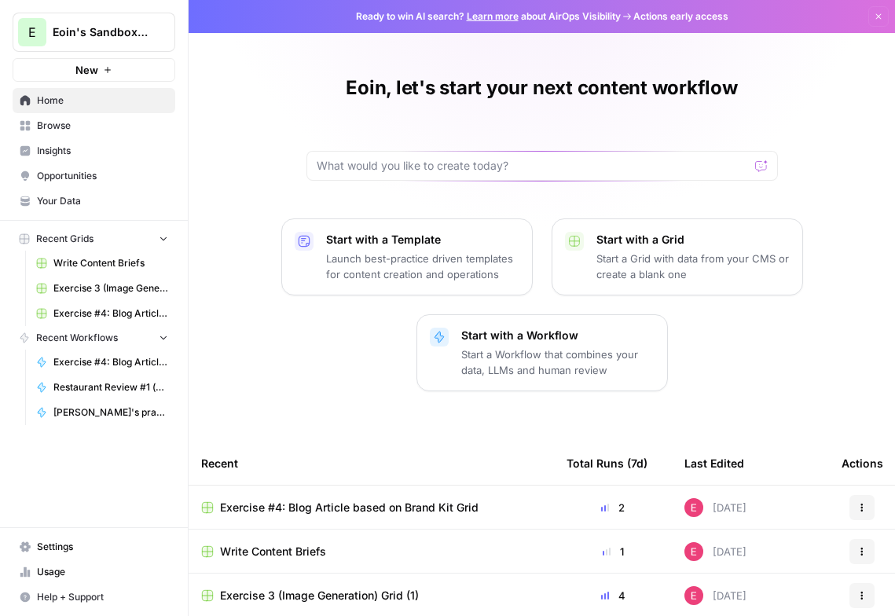
click at [329, 264] on p "Launch best-practice driven templates for content creation and operations" at bounding box center [422, 266] width 193 height 31
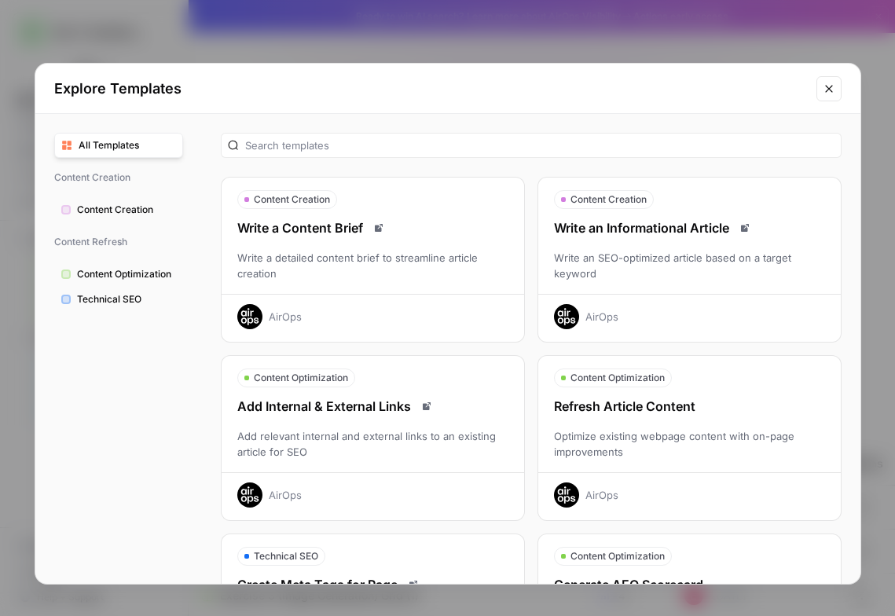
click at [320, 252] on div "Write a detailed content brief to streamline article creation" at bounding box center [373, 265] width 303 height 31
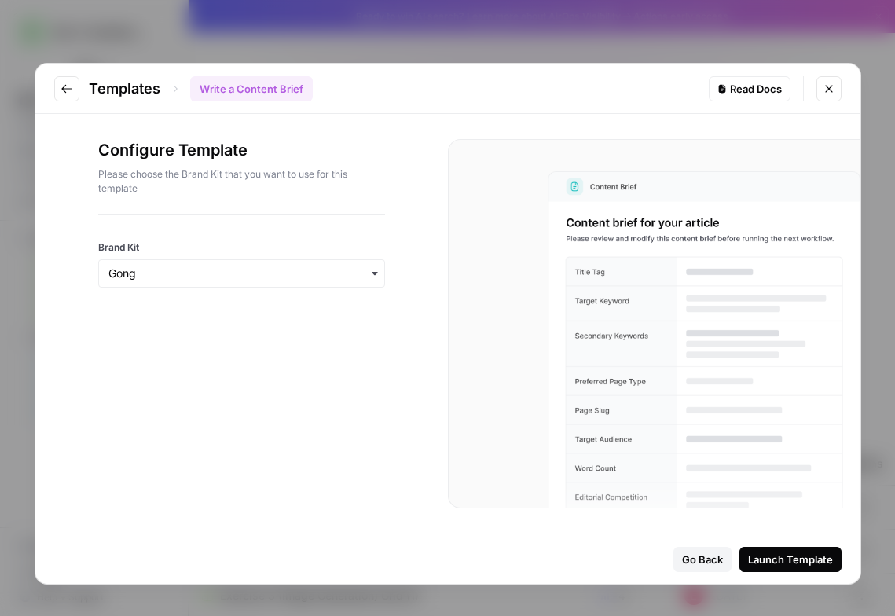
click at [310, 285] on div "button" at bounding box center [241, 273] width 287 height 28
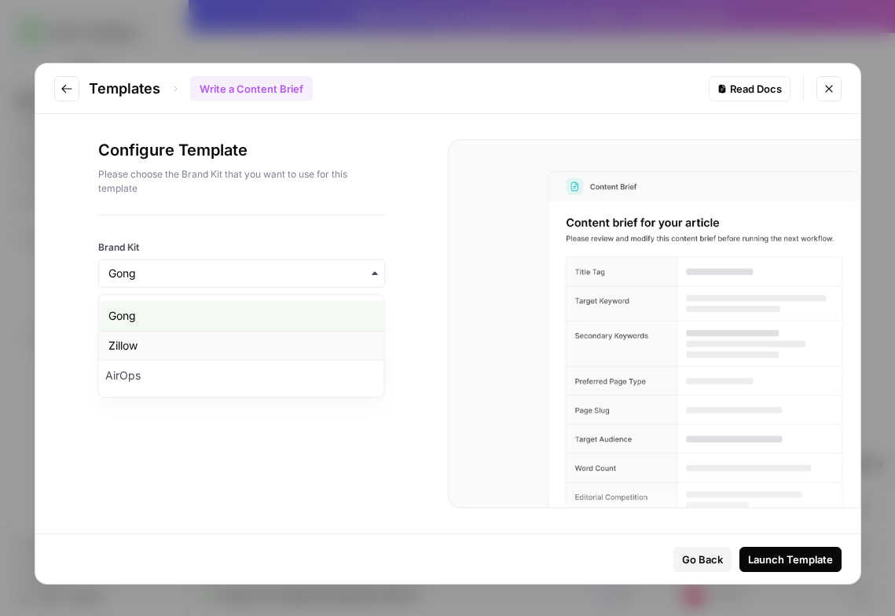
click at [277, 346] on div "Zillow" at bounding box center [241, 346] width 285 height 30
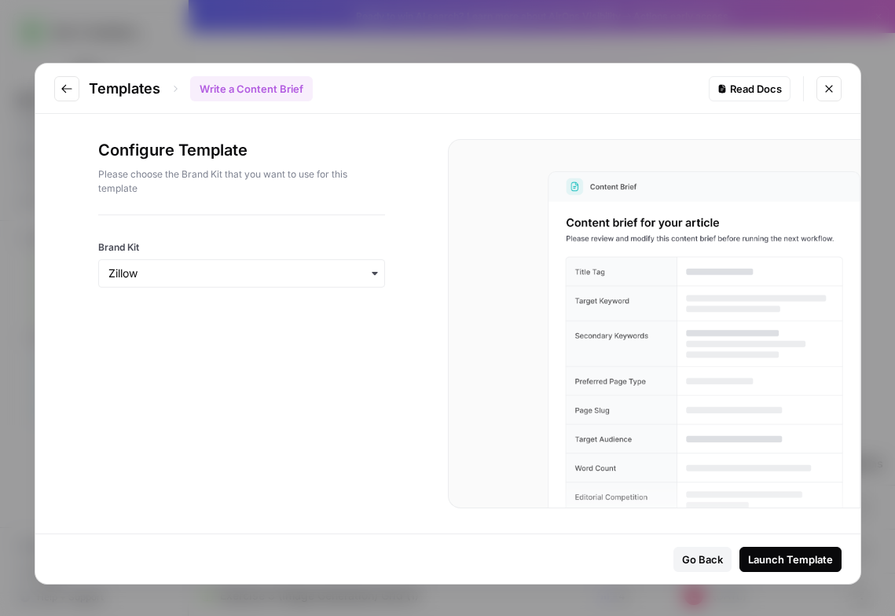
click at [758, 556] on div "Launch Template" at bounding box center [790, 560] width 85 height 16
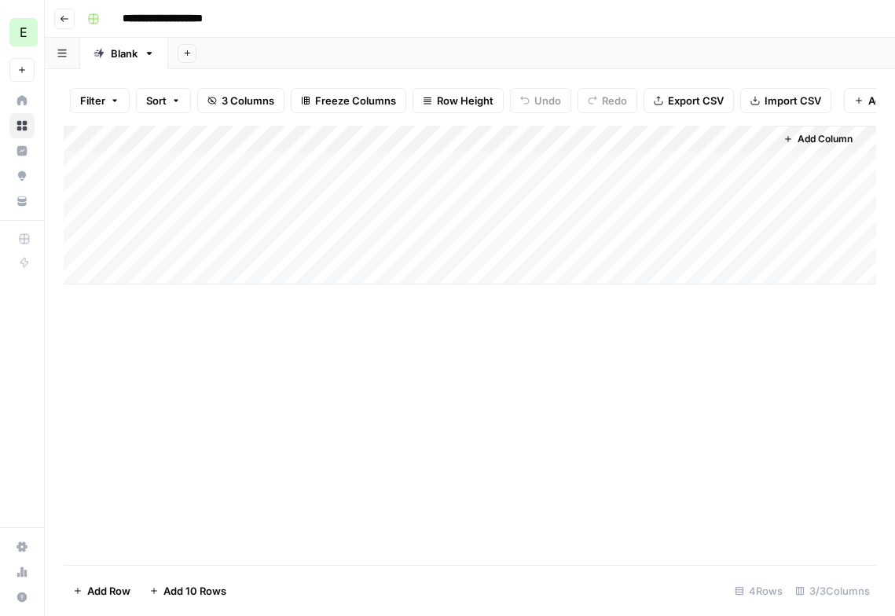
click at [207, 164] on div "Add Column" at bounding box center [470, 205] width 813 height 159
click at [215, 188] on div "Add Column" at bounding box center [470, 205] width 813 height 159
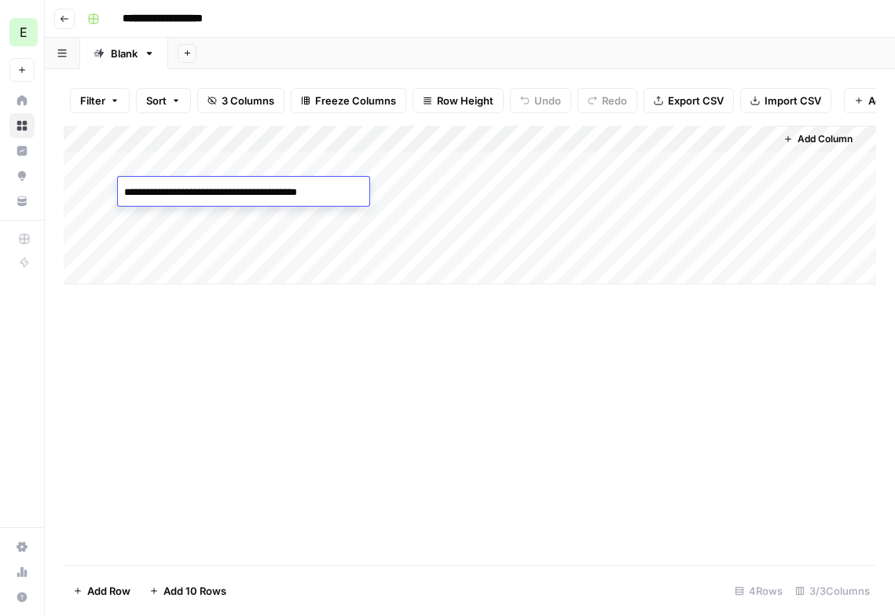
click at [225, 215] on div "Add Column" at bounding box center [470, 205] width 813 height 159
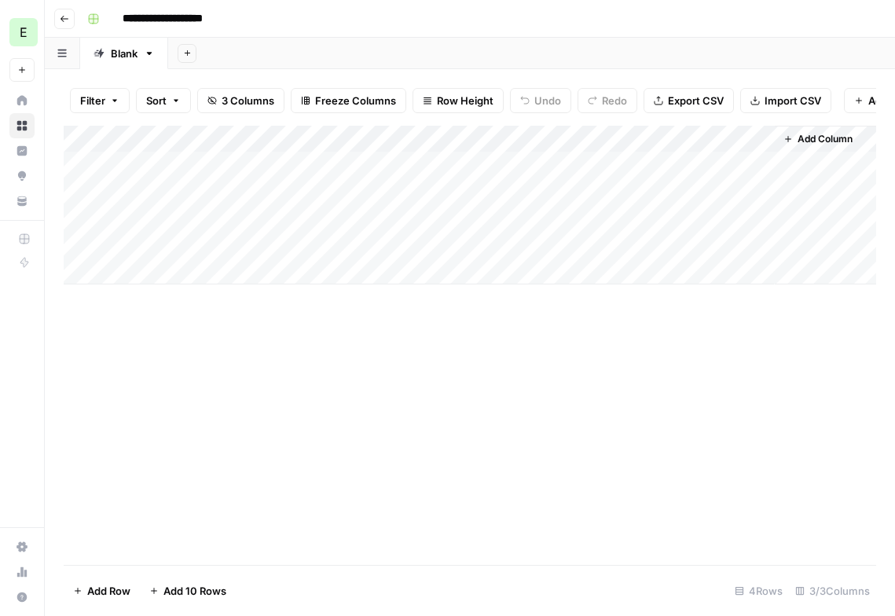
click at [225, 215] on div "Add Column" at bounding box center [470, 205] width 813 height 159
click at [246, 311] on div "Add Column" at bounding box center [470, 345] width 813 height 439
click at [203, 163] on div "Add Column" at bounding box center [470, 205] width 813 height 159
click at [438, 163] on div "Add Column" at bounding box center [470, 205] width 813 height 159
click at [534, 162] on div "Add Column" at bounding box center [470, 205] width 813 height 159
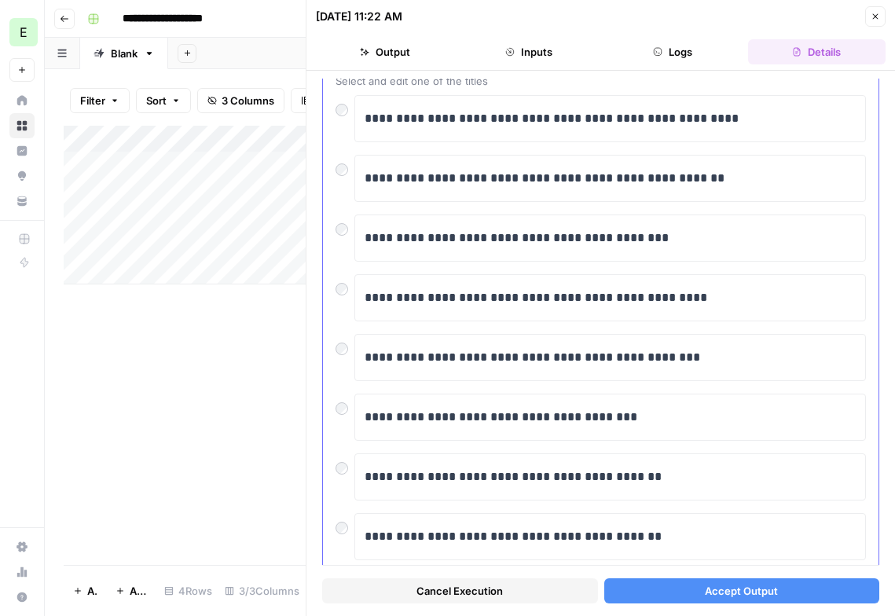
scroll to position [112, 0]
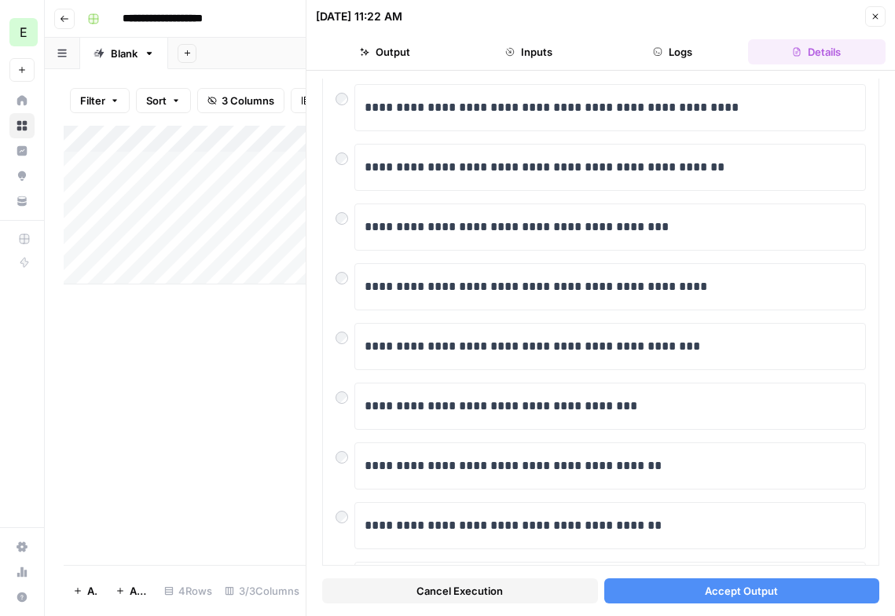
click at [692, 584] on button "Accept Output" at bounding box center [742, 591] width 276 height 25
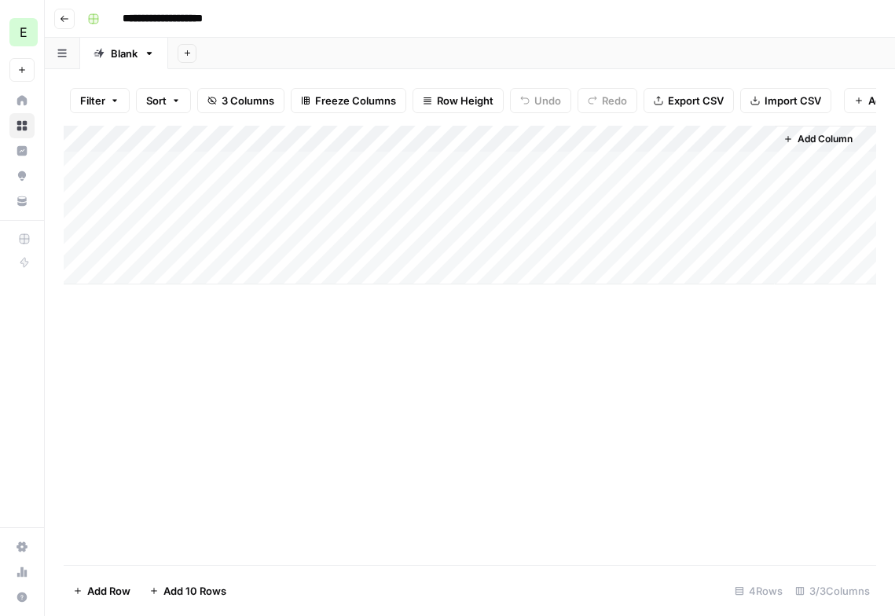
click at [758, 159] on div "Add Column" at bounding box center [470, 205] width 813 height 159
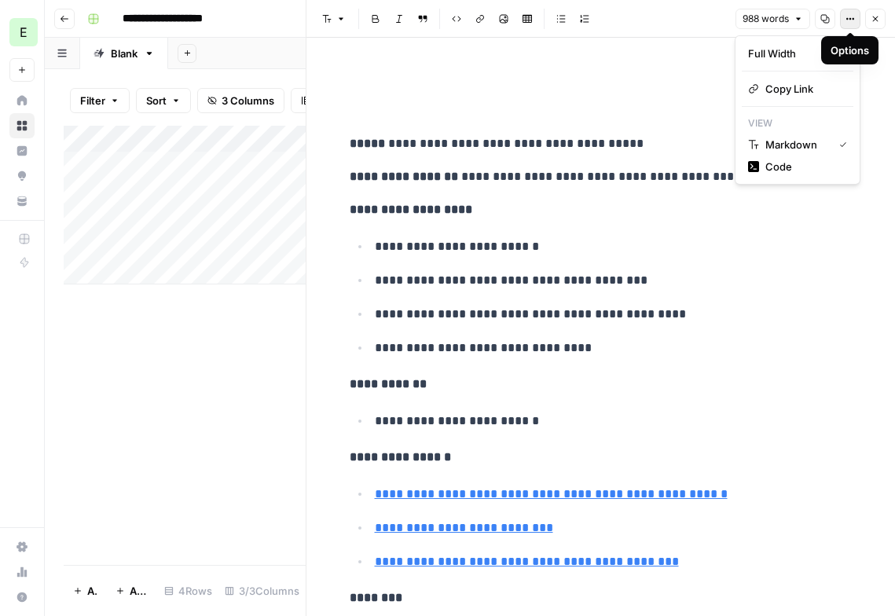
click at [846, 22] on icon "button" at bounding box center [850, 18] width 9 height 9
click at [681, 91] on h1 at bounding box center [601, 85] width 503 height 33
click at [872, 19] on icon "button" at bounding box center [875, 18] width 9 height 9
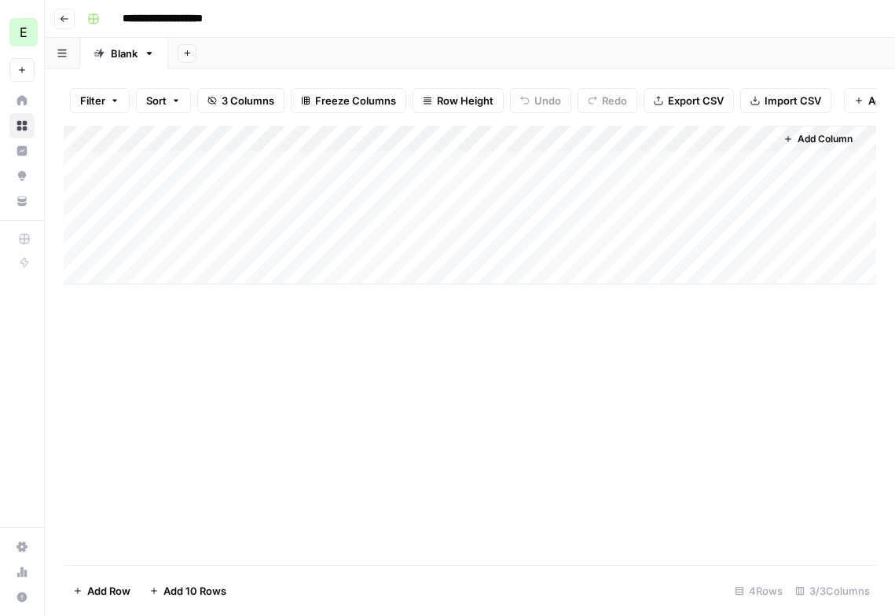
drag, startPoint x: 748, startPoint y: 354, endPoint x: 662, endPoint y: 352, distance: 86.5
click at [660, 354] on div "Add Column" at bounding box center [470, 345] width 813 height 439
click at [600, 362] on div "Add Column" at bounding box center [470, 345] width 813 height 439
drag, startPoint x: 538, startPoint y: 14, endPoint x: 476, endPoint y: 14, distance: 62.9
click at [476, 14] on div "**********" at bounding box center [480, 18] width 799 height 25
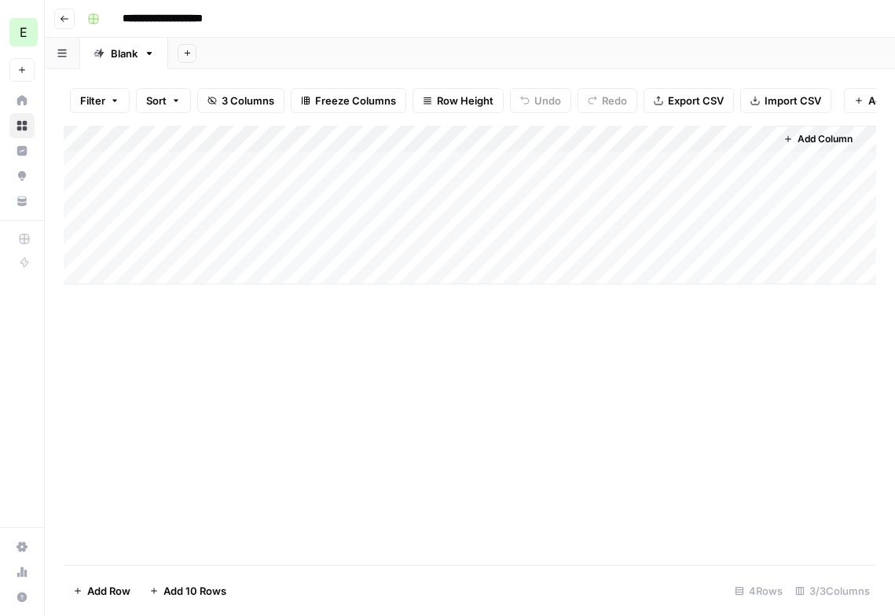
drag, startPoint x: 608, startPoint y: 371, endPoint x: 457, endPoint y: 369, distance: 150.9
click at [454, 371] on div "Add Column" at bounding box center [470, 345] width 813 height 439
click at [606, 160] on div "Add Column" at bounding box center [470, 205] width 813 height 159
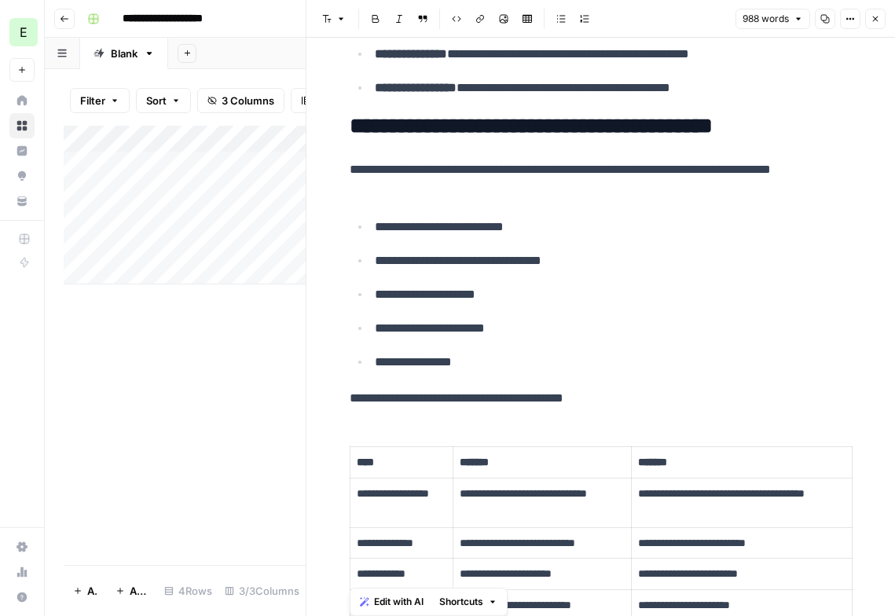
scroll to position [4157, 0]
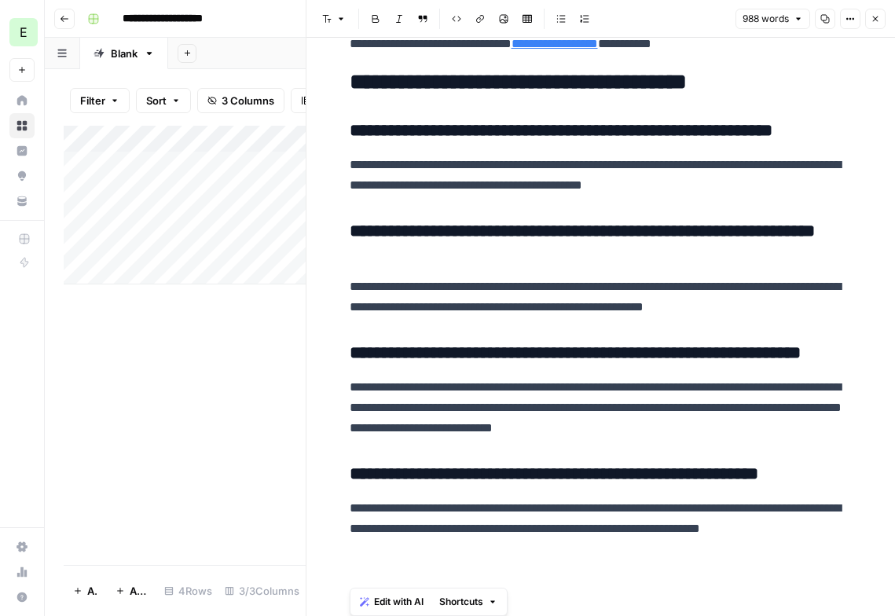
drag, startPoint x: 349, startPoint y: 144, endPoint x: 701, endPoint y: 663, distance: 627.6
click at [701, 615] on html "**********" at bounding box center [447, 308] width 895 height 616
copy div "**********"
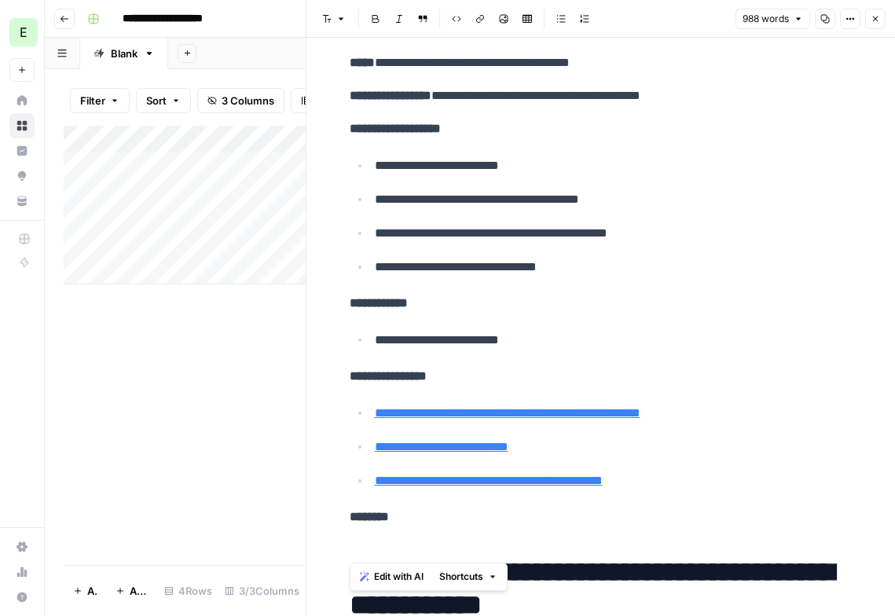
scroll to position [0, 0]
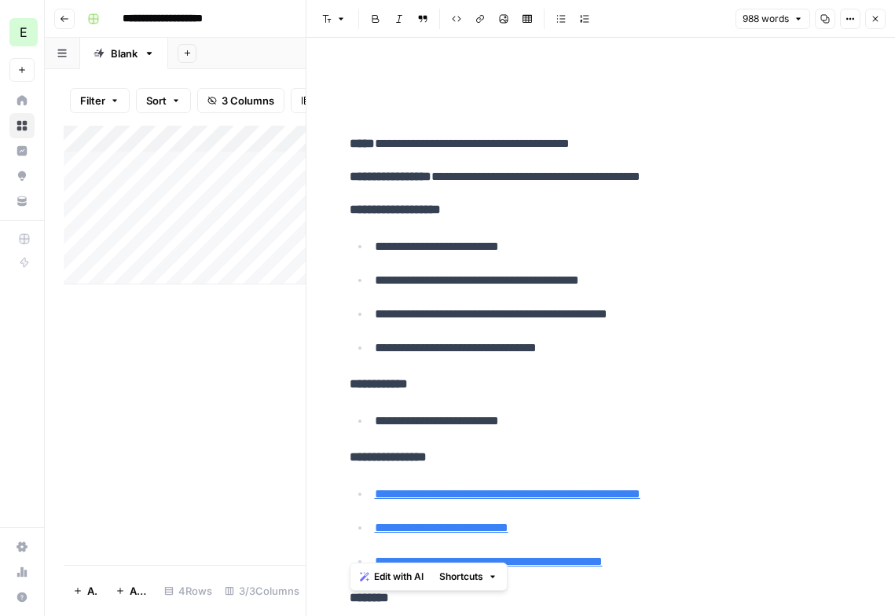
click at [550, 236] on li "**********" at bounding box center [611, 246] width 483 height 21
click at [869, 25] on button "Close" at bounding box center [875, 19] width 20 height 20
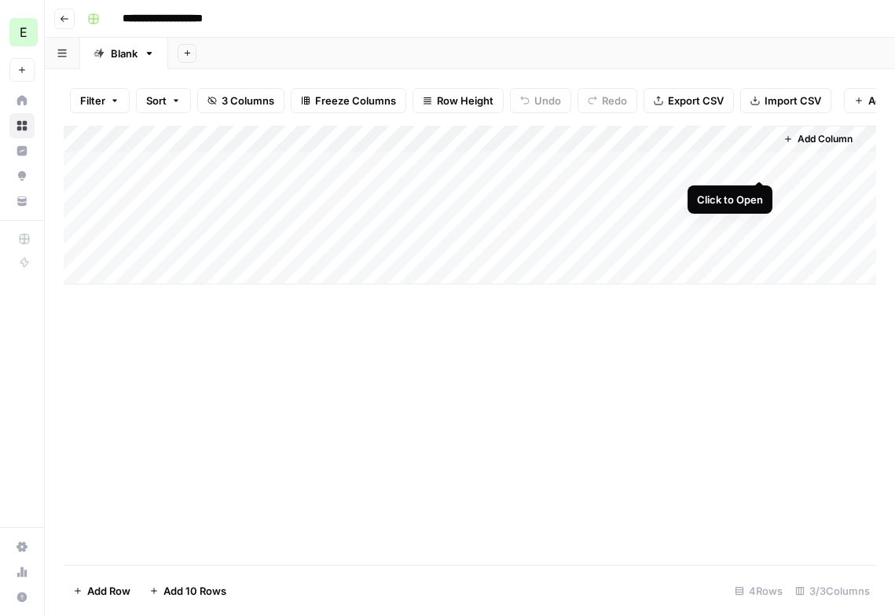
click at [759, 163] on div "Add Column" at bounding box center [470, 205] width 813 height 159
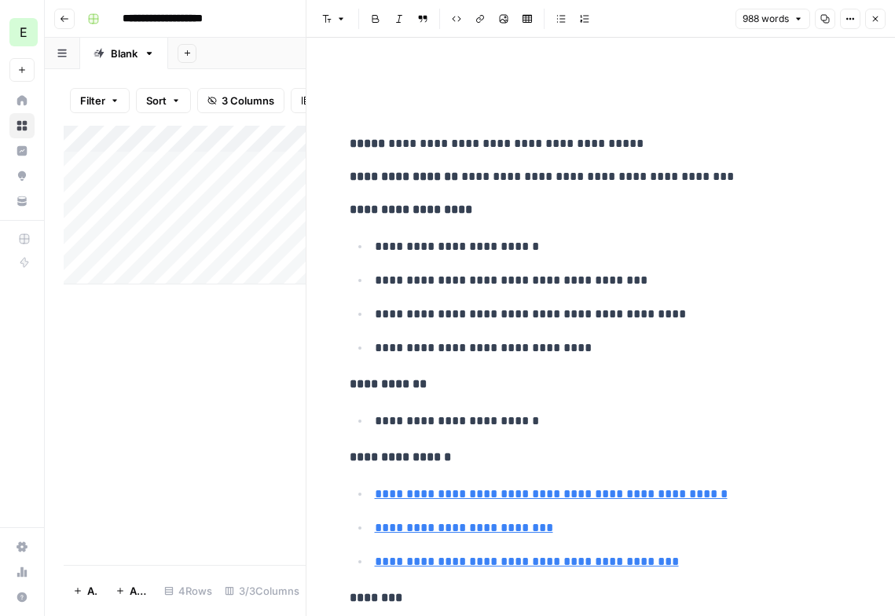
click at [229, 316] on div "Add Column" at bounding box center [185, 345] width 242 height 439
click at [881, 24] on button "Close" at bounding box center [875, 19] width 20 height 20
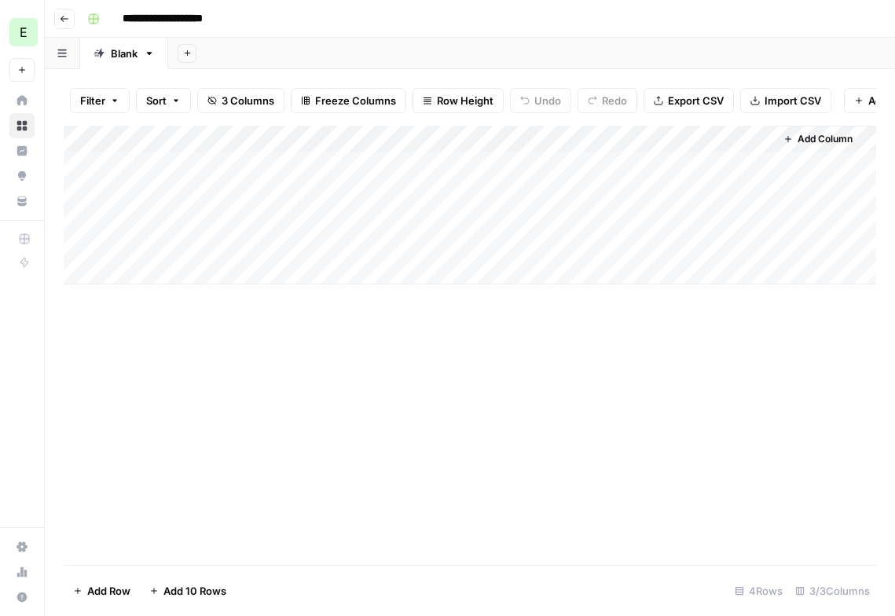
click at [72, 20] on button "Go back" at bounding box center [64, 19] width 20 height 20
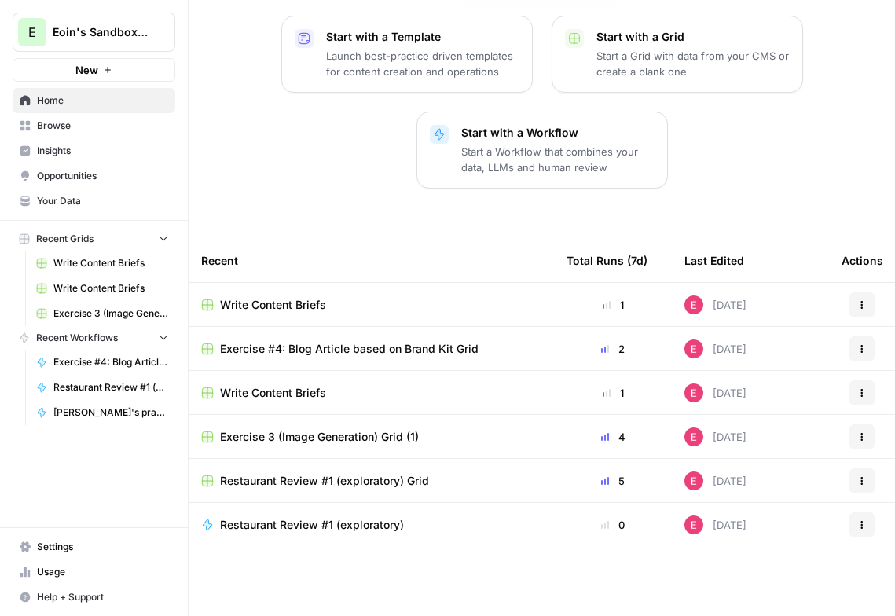
scroll to position [191, 0]
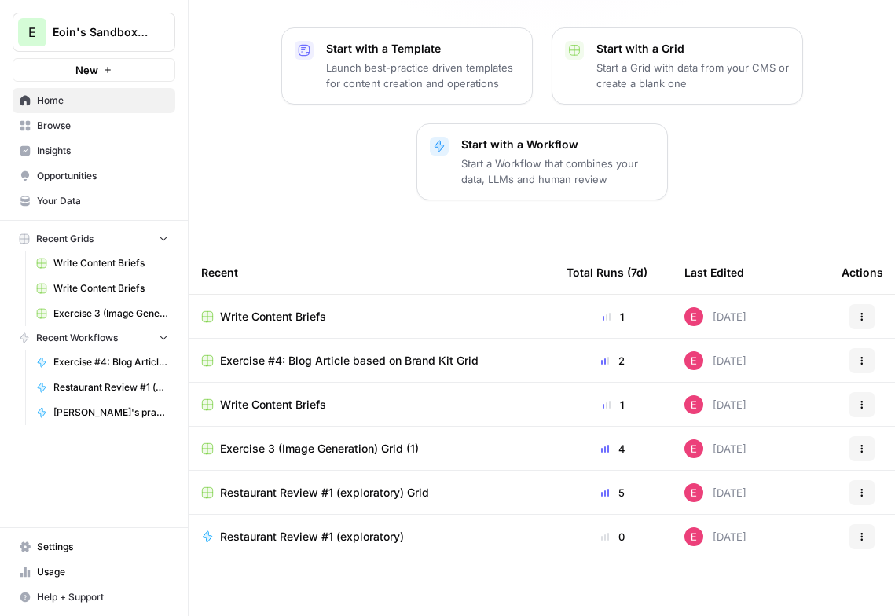
click at [285, 318] on span "Write Content Briefs" at bounding box center [273, 317] width 106 height 16
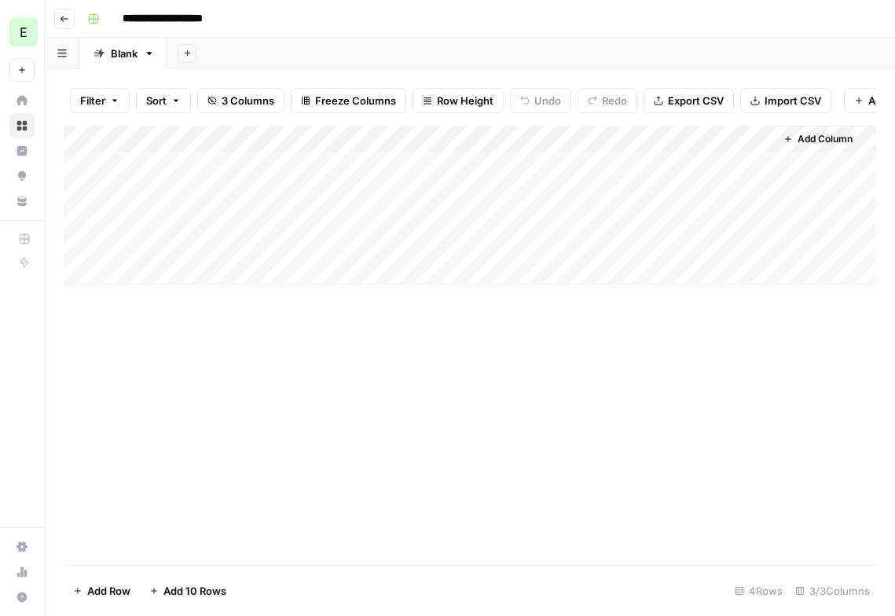
click at [753, 162] on div "Add Column" at bounding box center [470, 205] width 813 height 159
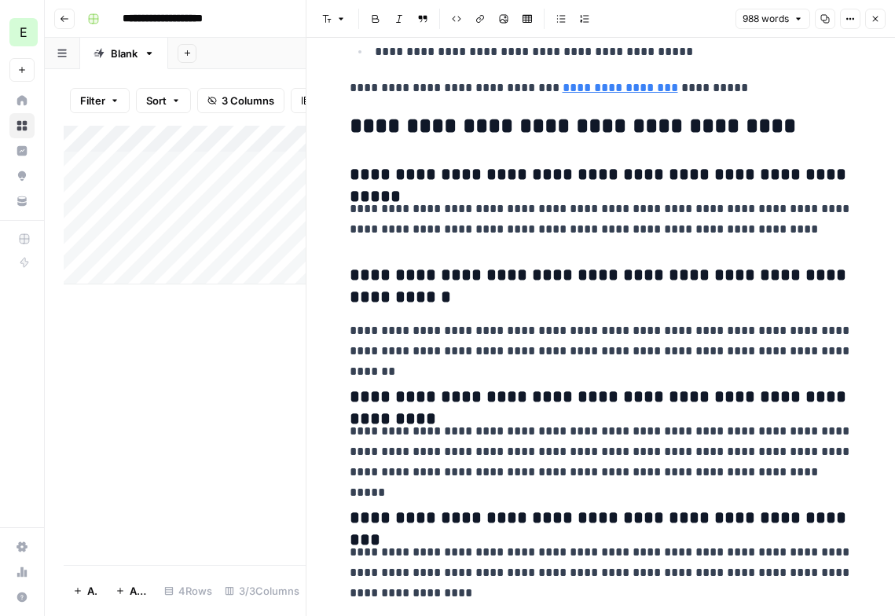
scroll to position [4157, 0]
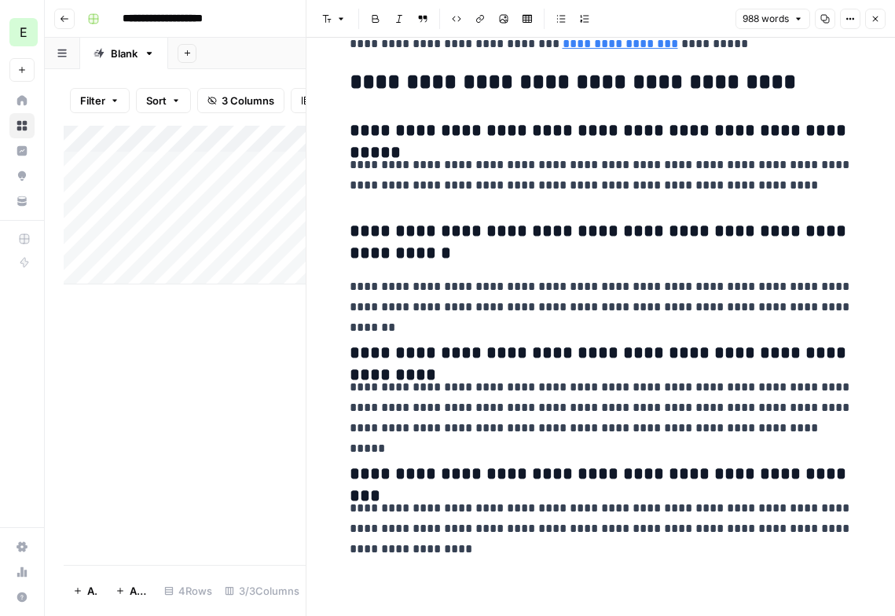
click at [876, 20] on icon "button" at bounding box center [875, 18] width 9 height 9
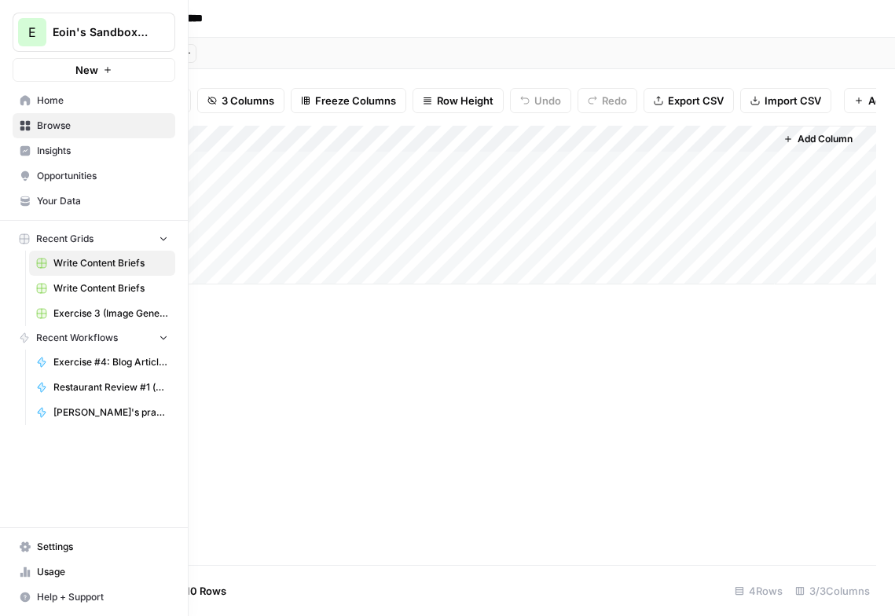
click at [29, 126] on icon at bounding box center [25, 125] width 11 height 11
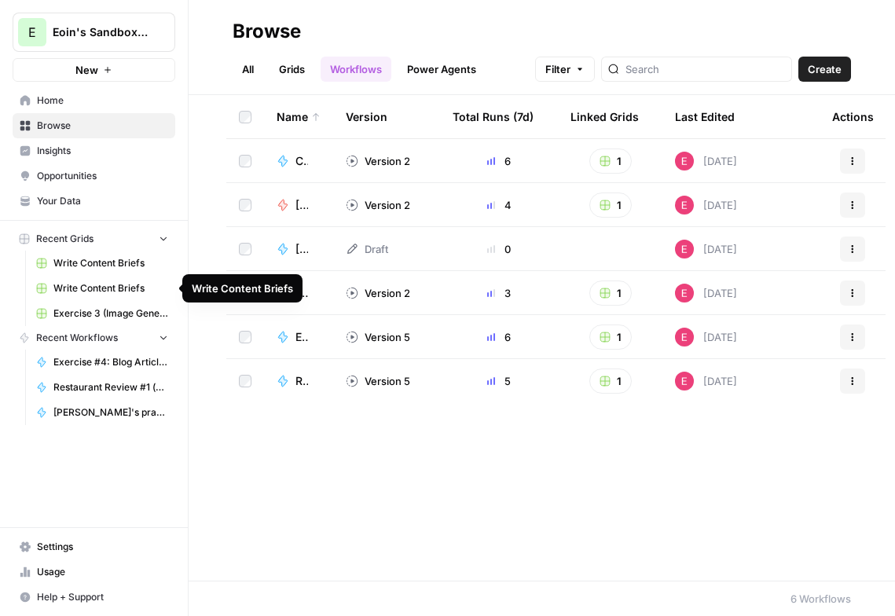
click at [79, 294] on span "Write Content Briefs" at bounding box center [110, 288] width 115 height 14
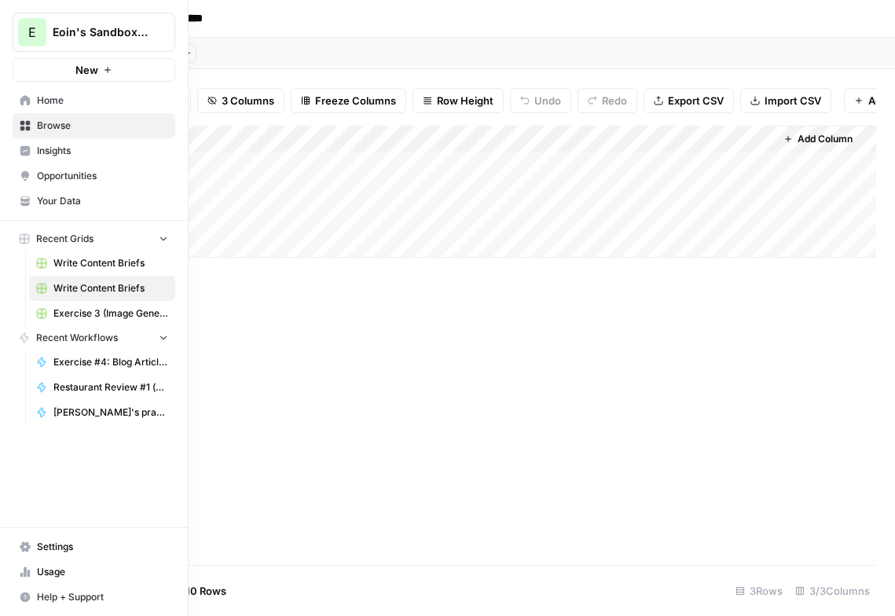
click at [48, 134] on link "Browse" at bounding box center [94, 125] width 163 height 25
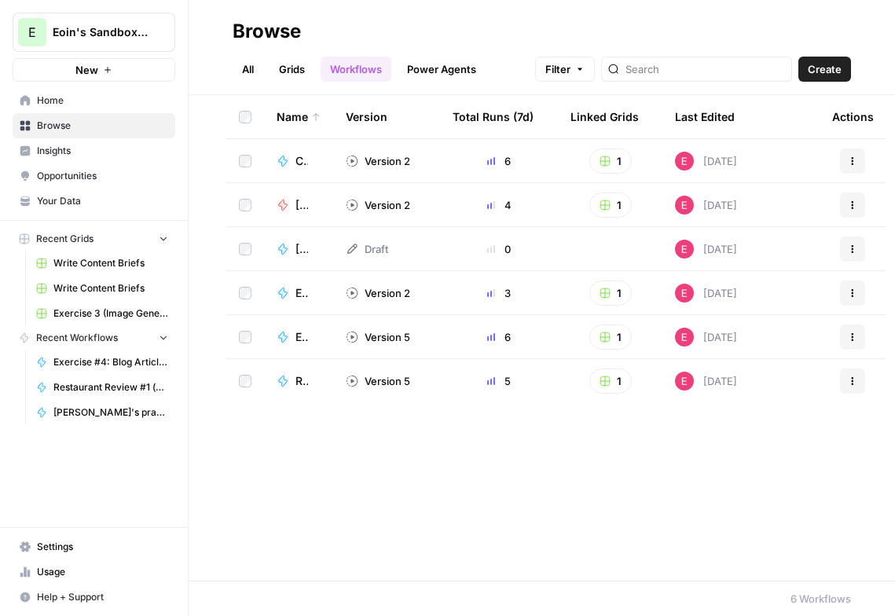
click at [357, 68] on link "Workflows" at bounding box center [356, 69] width 71 height 25
click at [308, 162] on div "Comparing web pages - Exercise #2" at bounding box center [308, 161] width 25 height 16
click at [307, 296] on div "Exercise #4: Blog Article based on Brand Kit" at bounding box center [308, 293] width 25 height 16
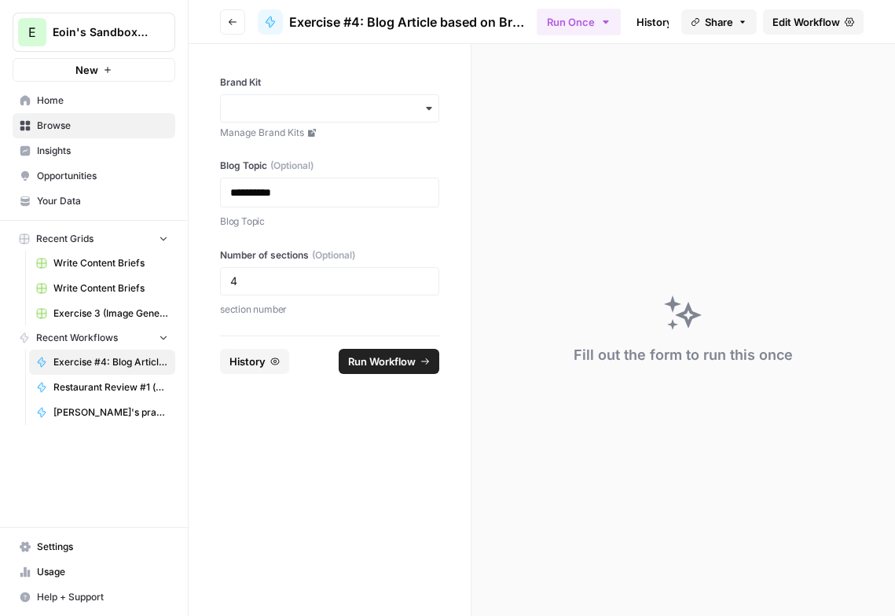
click at [811, 24] on span "Edit Workflow" at bounding box center [807, 22] width 68 height 16
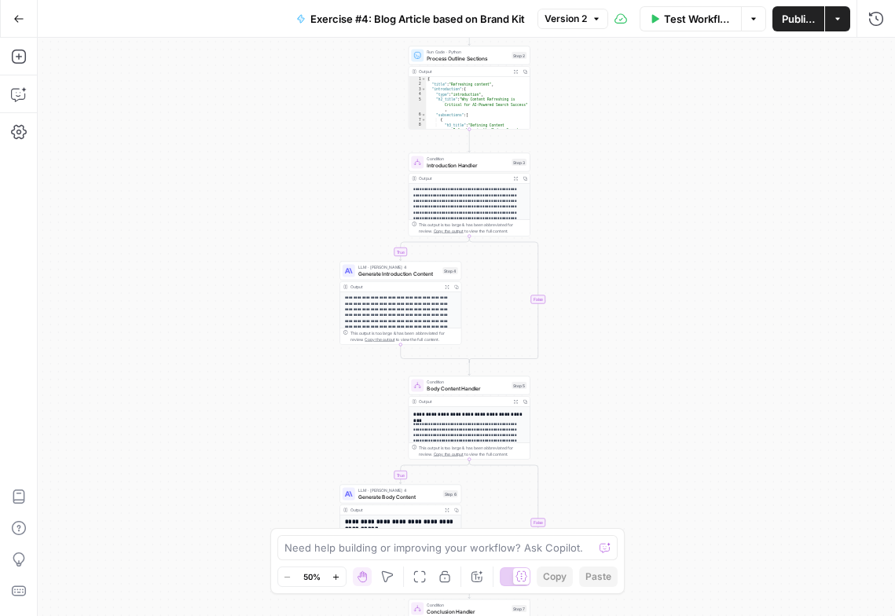
scroll to position [160, 0]
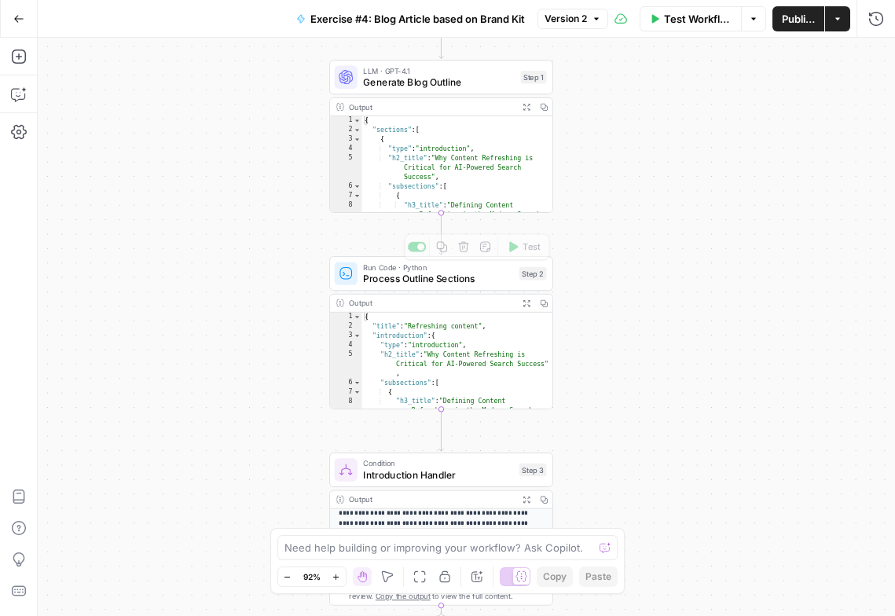
click at [445, 275] on span "Process Outline Sections" at bounding box center [438, 278] width 150 height 14
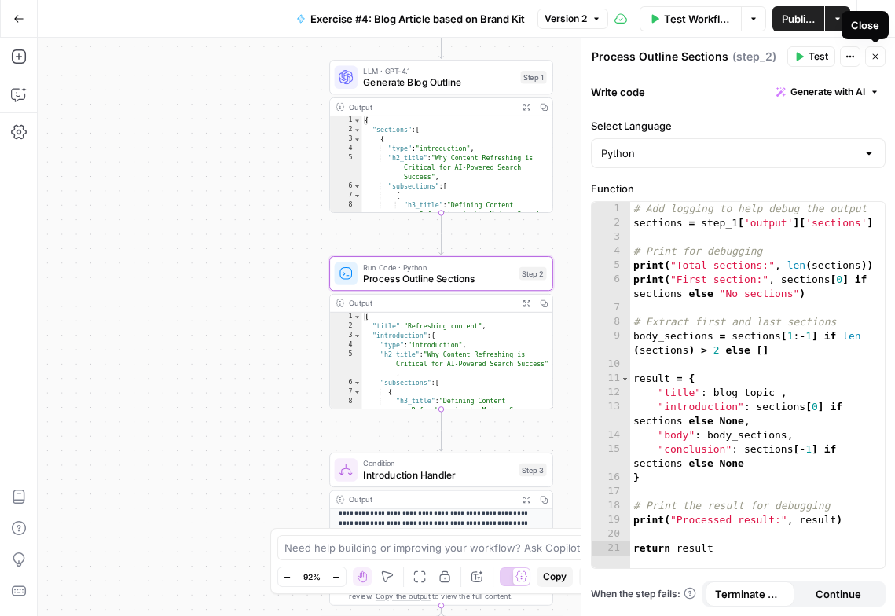
click at [878, 56] on icon "button" at bounding box center [875, 56] width 9 height 9
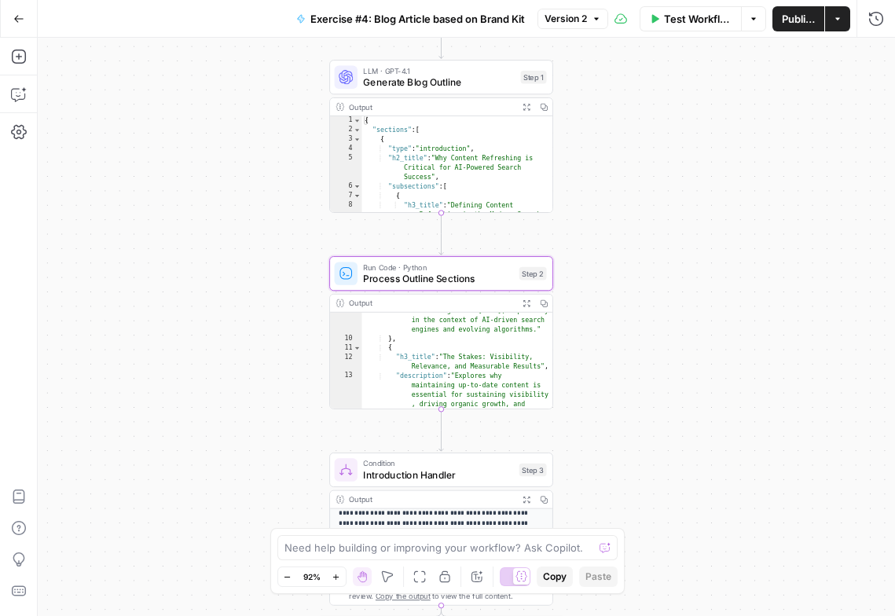
scroll to position [84, 0]
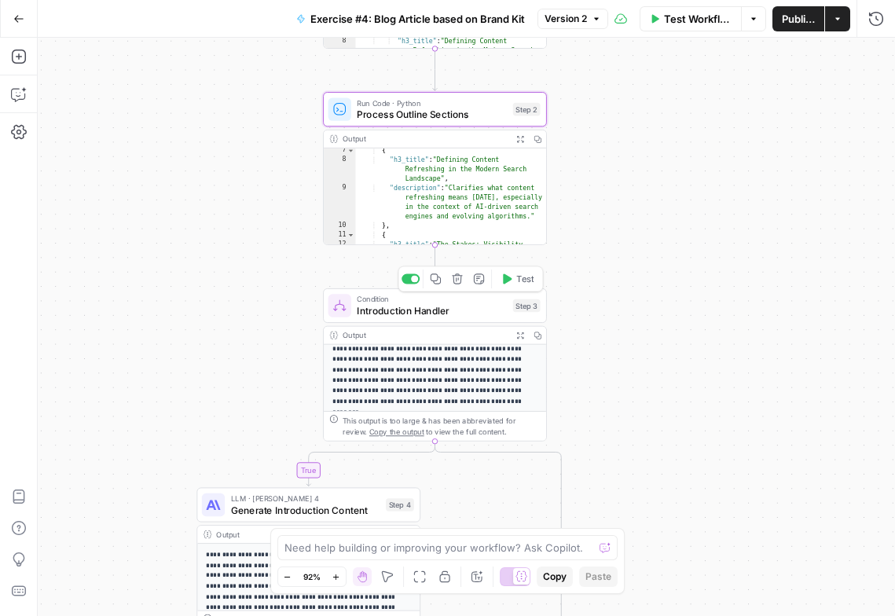
click at [443, 303] on span "Condition" at bounding box center [432, 299] width 150 height 12
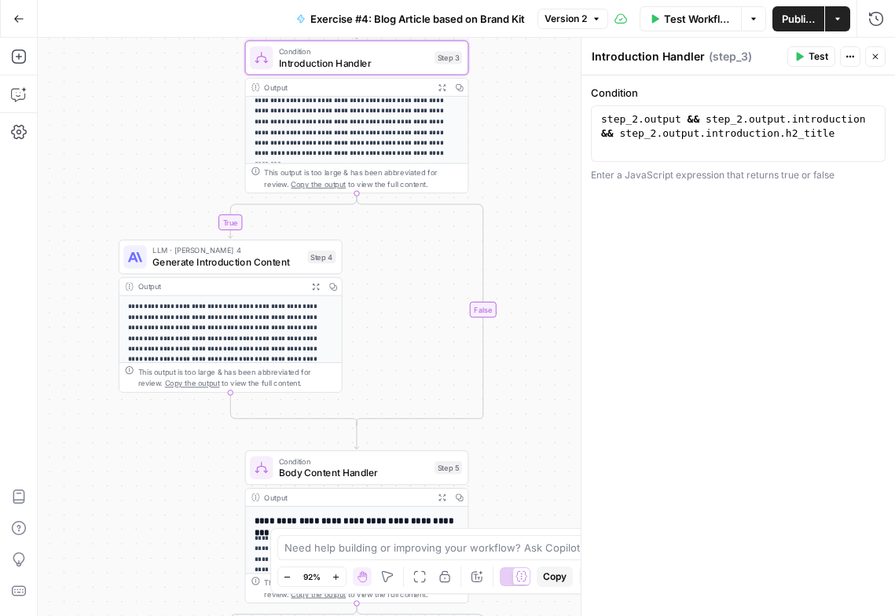
drag, startPoint x: 80, startPoint y: 345, endPoint x: 77, endPoint y: 474, distance: 128.9
click at [77, 474] on div "true true true false false false Workflow Set Inputs Inputs LLM · GPT-4.1 Gener…" at bounding box center [467, 327] width 858 height 579
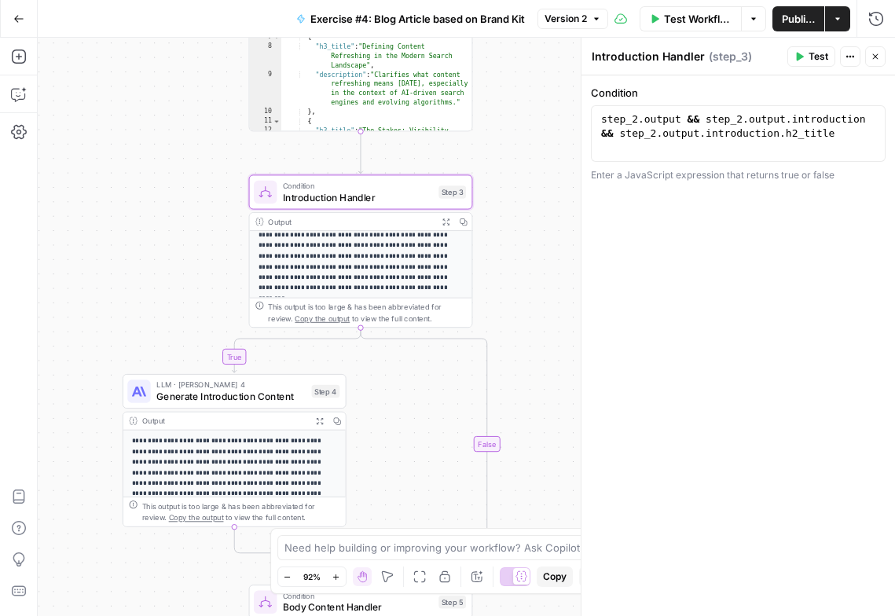
drag, startPoint x: 116, startPoint y: 124, endPoint x: 124, endPoint y: 298, distance: 173.9
click at [124, 298] on div "true true true false false false Workflow Set Inputs Inputs LLM · GPT-4.1 Gener…" at bounding box center [467, 327] width 858 height 579
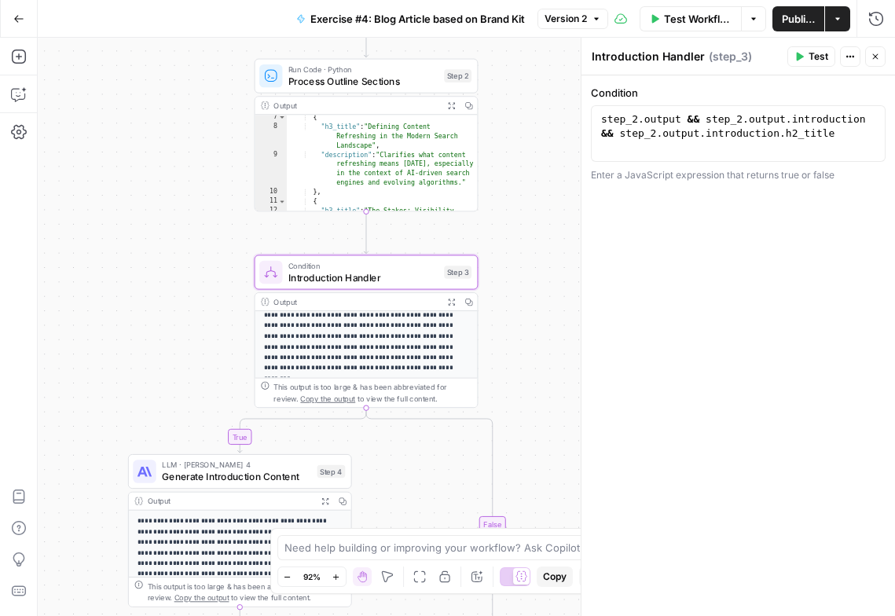
drag, startPoint x: 124, startPoint y: 298, endPoint x: 124, endPoint y: 349, distance: 51.1
click at [124, 349] on div "true true true false false false Workflow Set Inputs Inputs LLM · GPT-4.1 Gener…" at bounding box center [467, 327] width 858 height 579
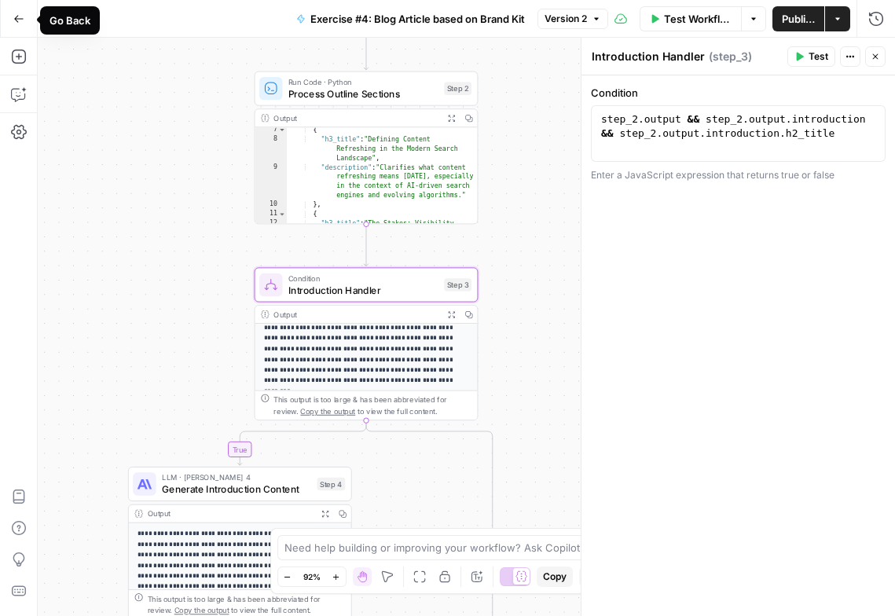
click at [6, 20] on button "Go Back" at bounding box center [19, 19] width 28 height 28
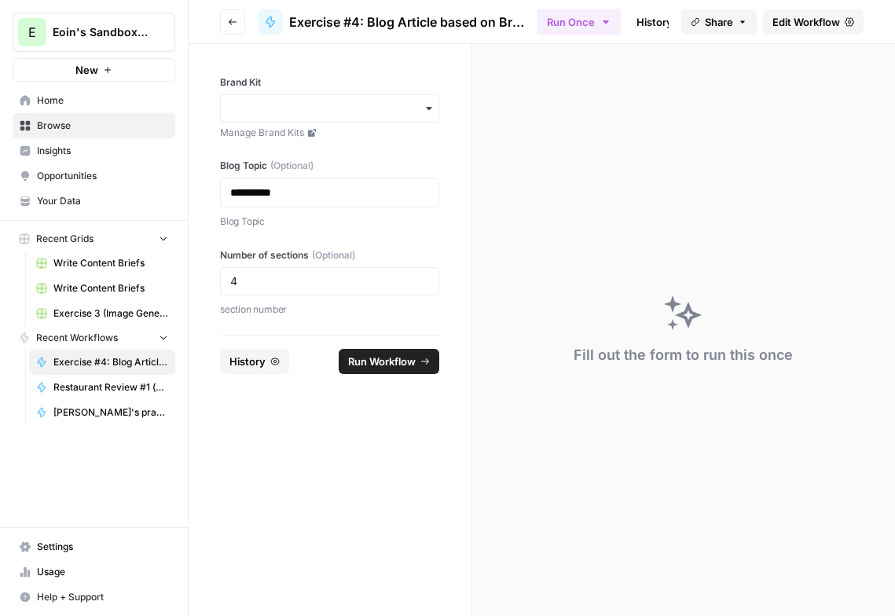
click at [39, 124] on span "Browse" at bounding box center [102, 126] width 131 height 14
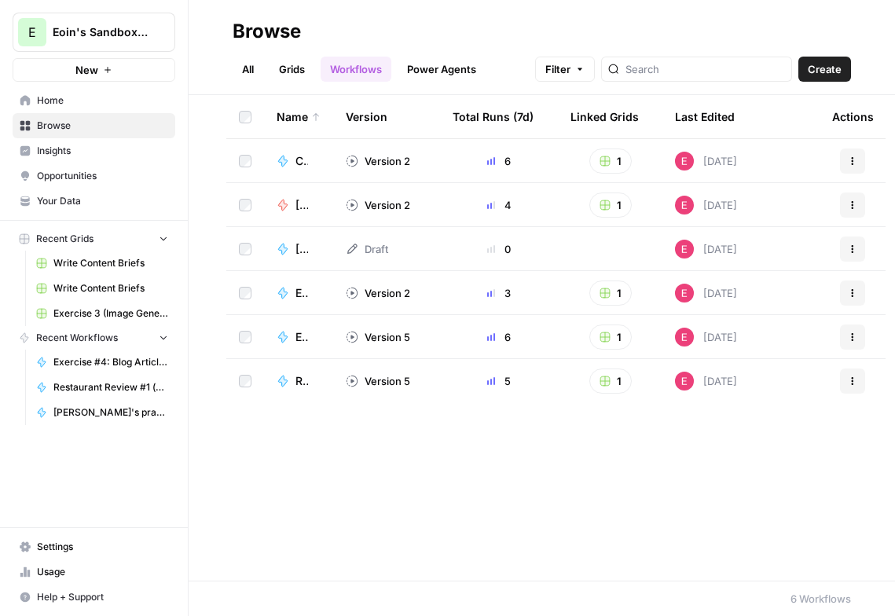
click at [328, 199] on td "[PERSON_NAME]'s cold call insight workflow - Exercise 5" at bounding box center [298, 204] width 69 height 43
click at [294, 207] on div "[PERSON_NAME]'s cold call insight workflow - Exercise 5" at bounding box center [299, 205] width 44 height 16
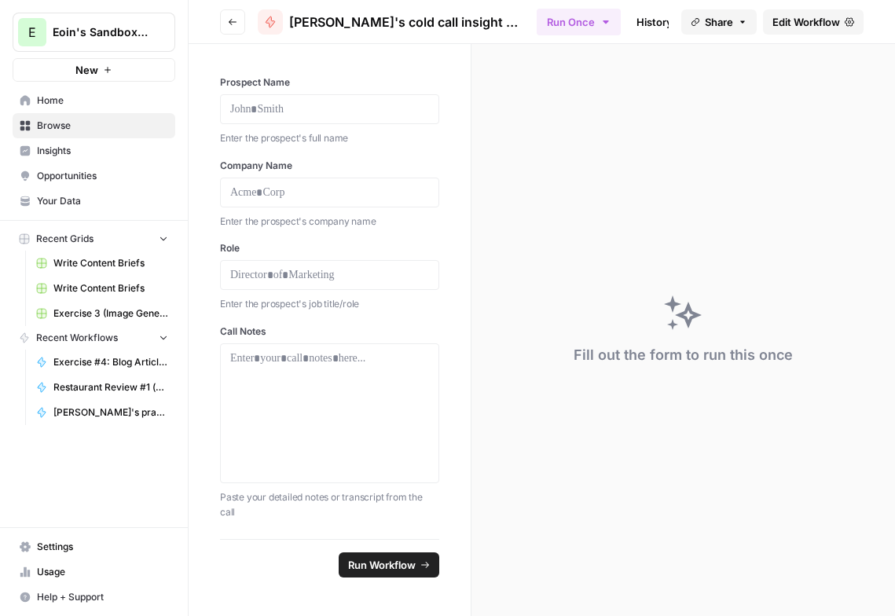
click at [791, 20] on span "Edit Workflow" at bounding box center [807, 22] width 68 height 16
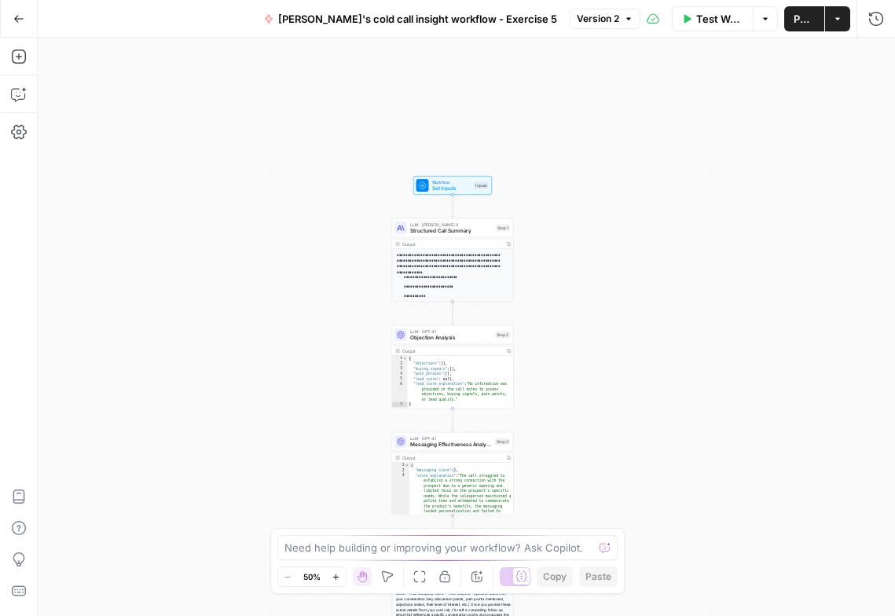
drag, startPoint x: 217, startPoint y: 244, endPoint x: 208, endPoint y: 433, distance: 189.6
click at [208, 433] on div "**********" at bounding box center [467, 327] width 858 height 579
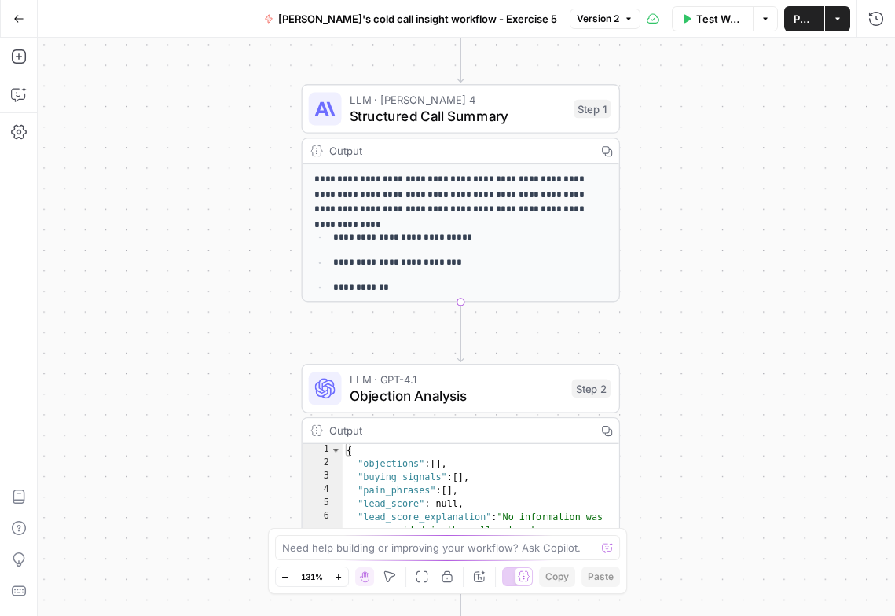
drag, startPoint x: 349, startPoint y: 285, endPoint x: -30, endPoint y: 523, distance: 447.9
click at [0, 523] on html "**********" at bounding box center [447, 308] width 895 height 616
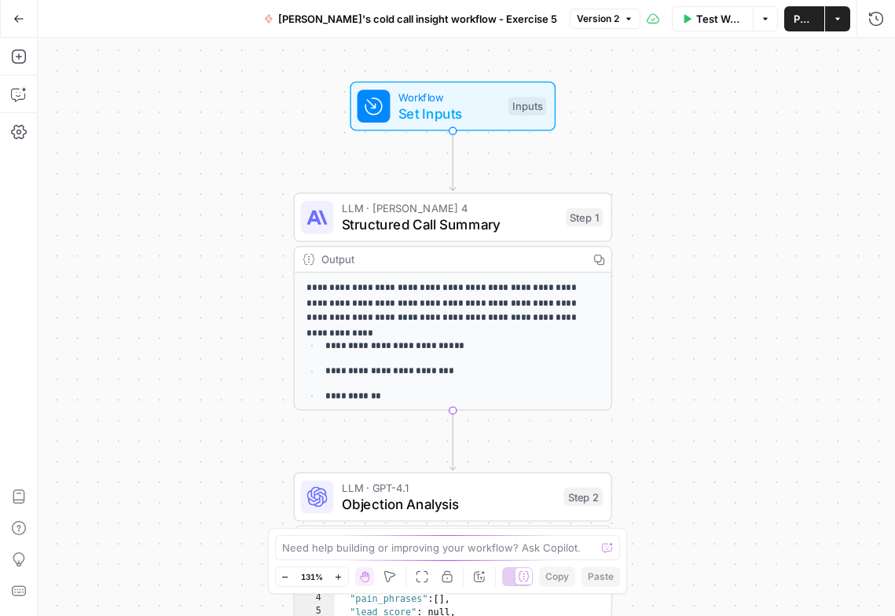
drag, startPoint x: 86, startPoint y: 226, endPoint x: 79, endPoint y: 336, distance: 110.3
click at [79, 336] on div "**********" at bounding box center [467, 327] width 858 height 579
click at [399, 123] on div "Workflow Set Inputs Inputs Test Step" at bounding box center [453, 106] width 206 height 50
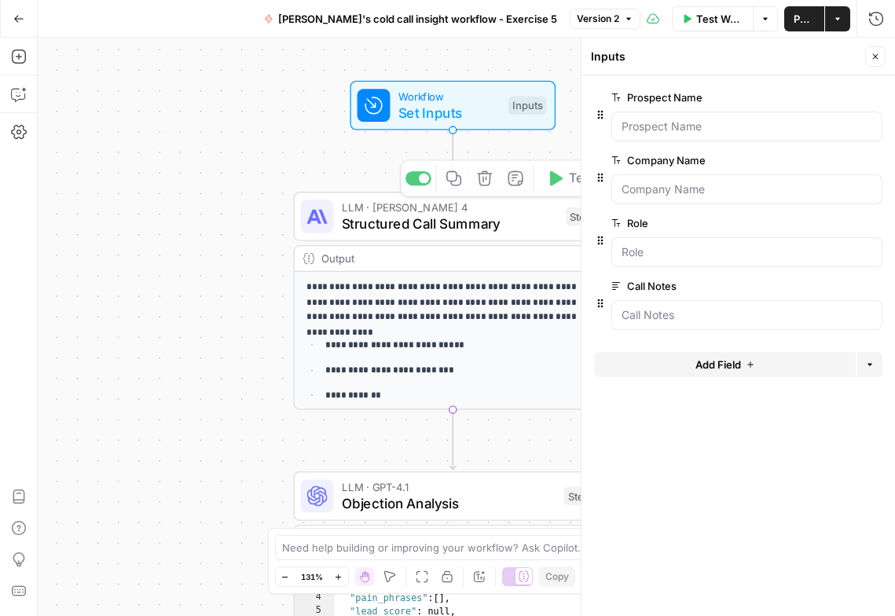
click at [134, 255] on div "**********" at bounding box center [467, 327] width 858 height 579
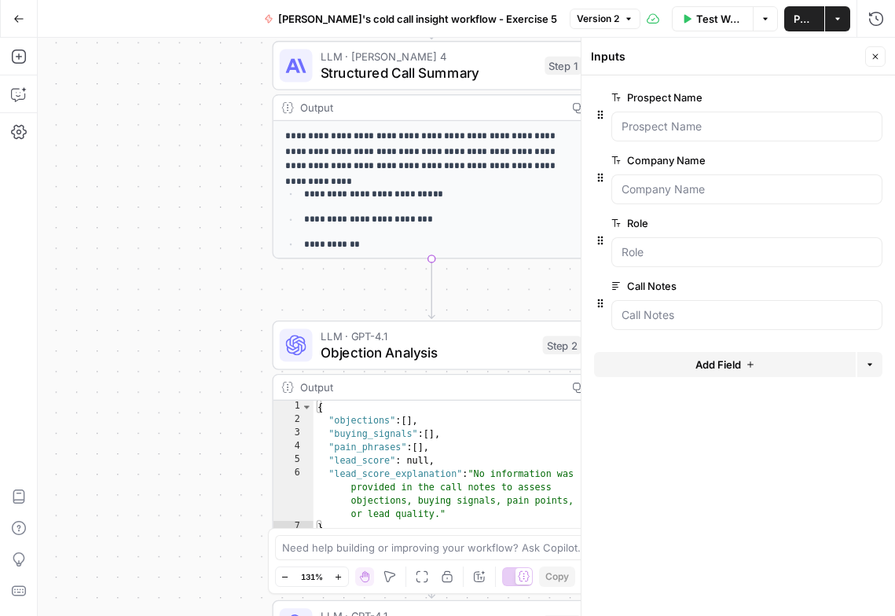
drag, startPoint x: 247, startPoint y: 265, endPoint x: 221, endPoint y: 70, distance: 196.7
click at [221, 70] on div "**********" at bounding box center [467, 327] width 858 height 579
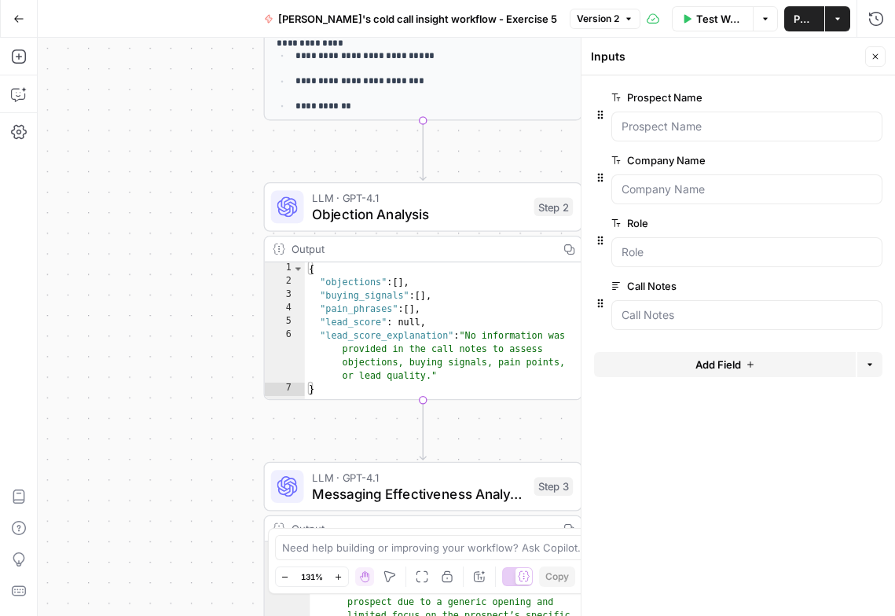
drag, startPoint x: 210, startPoint y: 219, endPoint x: 204, endPoint y: 113, distance: 105.5
click at [204, 111] on div "**********" at bounding box center [467, 327] width 858 height 579
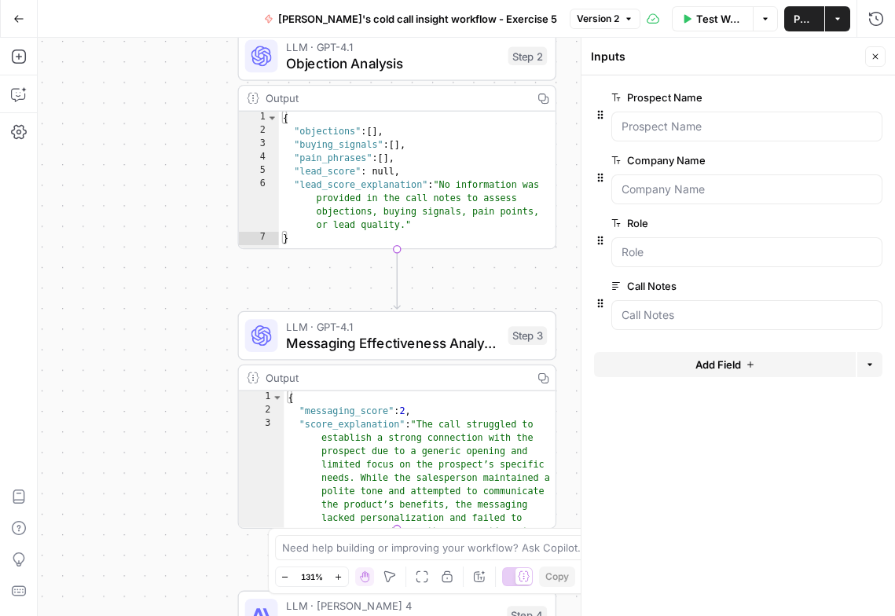
drag, startPoint x: 173, startPoint y: 220, endPoint x: 152, endPoint y: 77, distance: 144.5
click at [148, 74] on div "**********" at bounding box center [467, 327] width 858 height 579
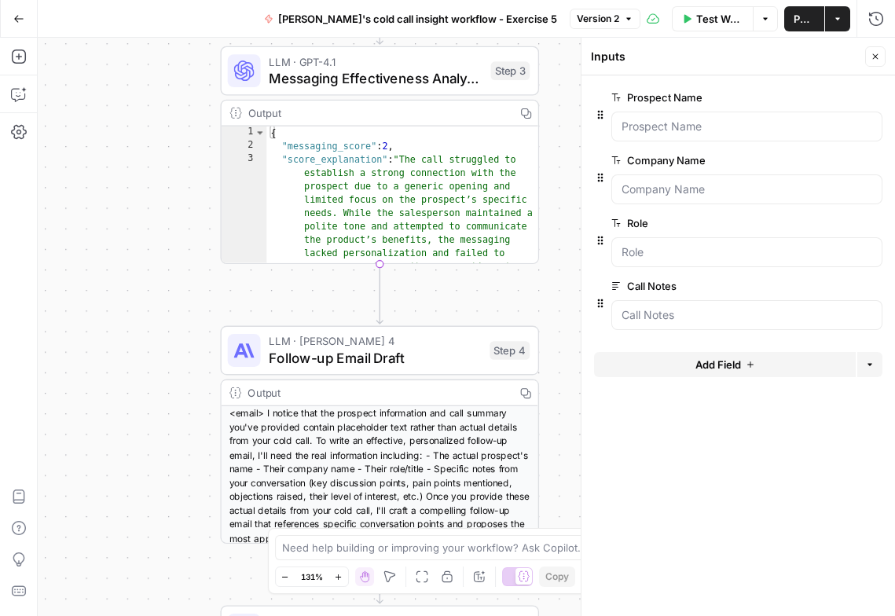
drag, startPoint x: 119, startPoint y: 266, endPoint x: 102, endPoint y: 10, distance: 256.0
click at [102, 10] on div "**********" at bounding box center [447, 308] width 895 height 616
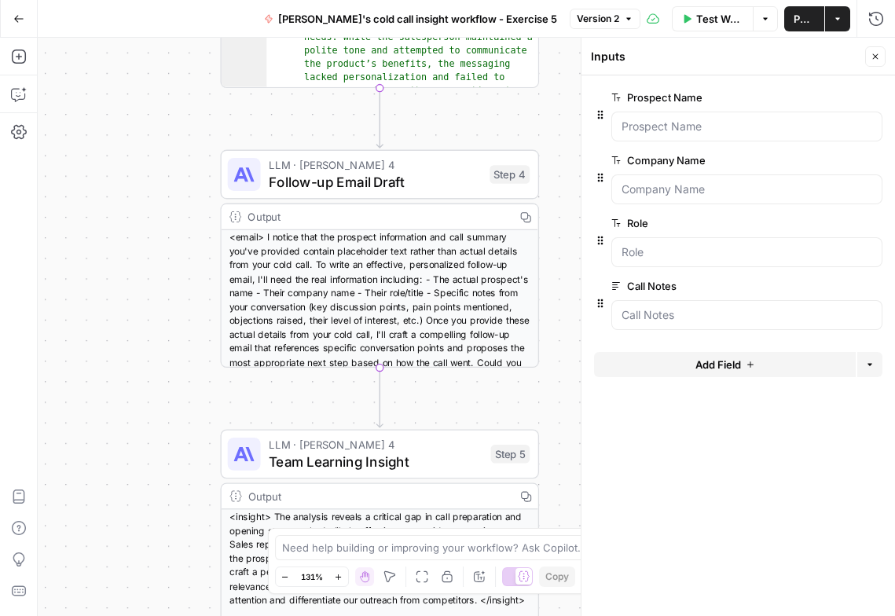
drag, startPoint x: 129, startPoint y: 248, endPoint x: 125, endPoint y: 6, distance: 242.1
click at [126, 4] on div "**********" at bounding box center [447, 308] width 895 height 616
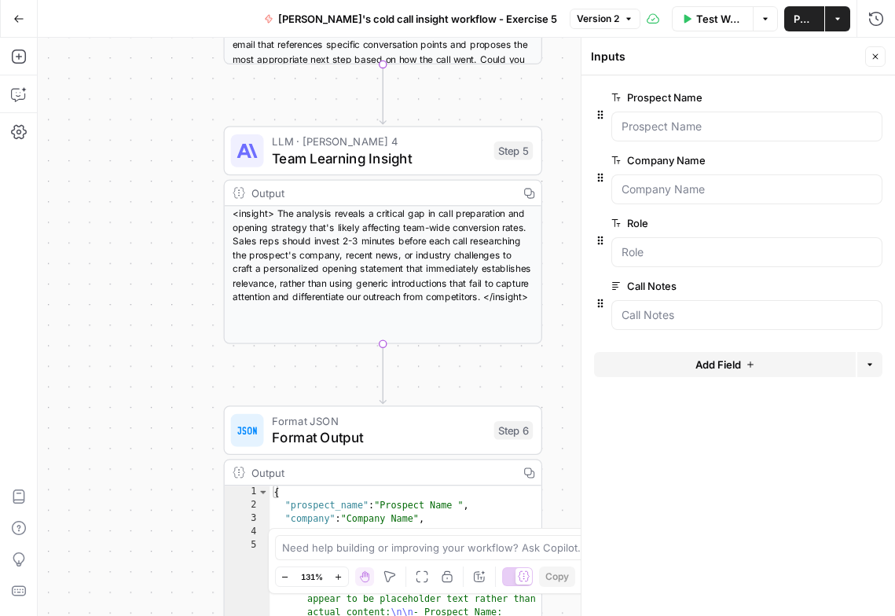
drag, startPoint x: 123, startPoint y: 237, endPoint x: 130, endPoint y: 1, distance: 236.7
click at [130, 0] on div "**********" at bounding box center [447, 308] width 895 height 616
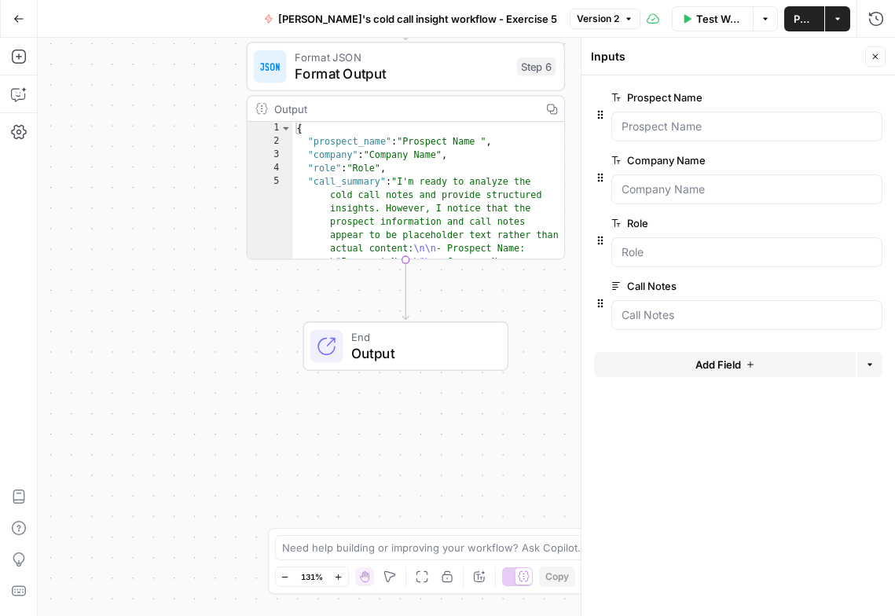
drag, startPoint x: 120, startPoint y: 297, endPoint x: 143, endPoint y: -82, distance: 379.5
click at [143, 0] on html "**********" at bounding box center [447, 308] width 895 height 616
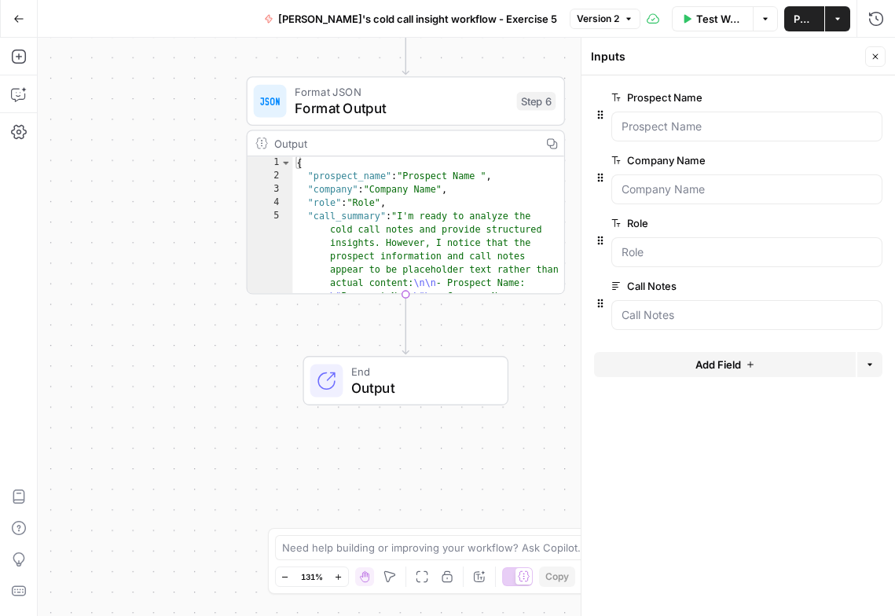
drag, startPoint x: 205, startPoint y: 299, endPoint x: 205, endPoint y: 349, distance: 49.5
click at [205, 349] on div "**********" at bounding box center [467, 327] width 858 height 579
click at [873, 54] on icon "button" at bounding box center [876, 57] width 6 height 6
